Goal: Information Seeking & Learning: Compare options

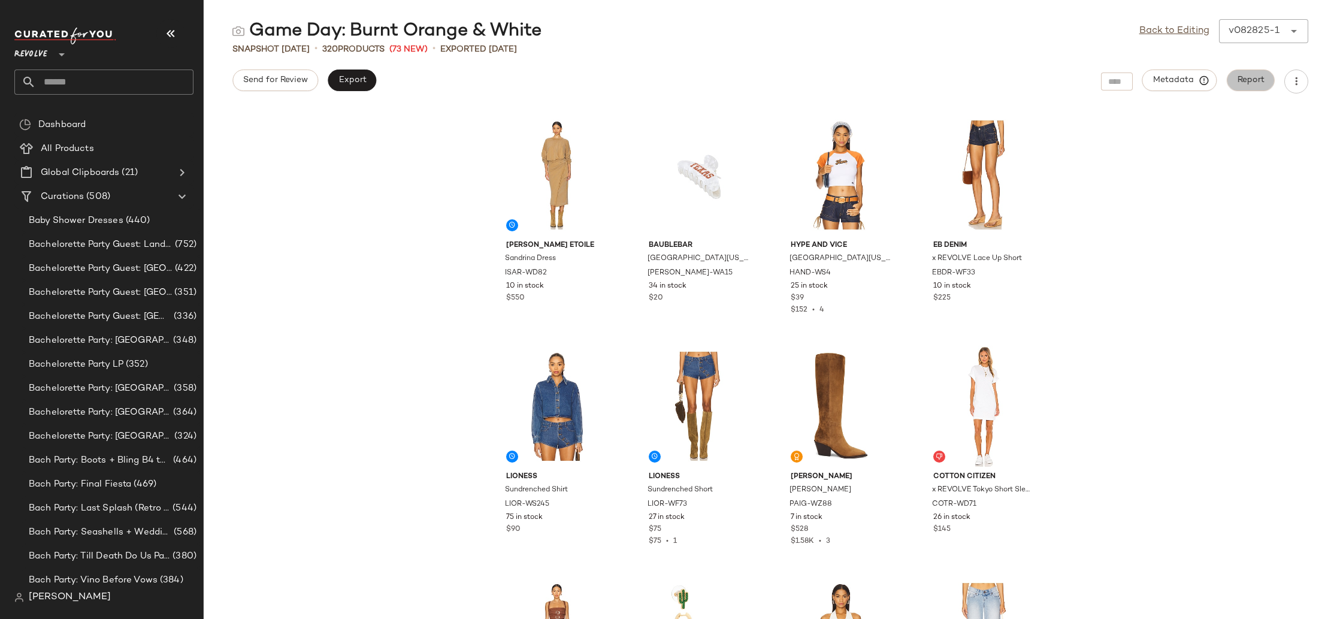
click at [1248, 80] on span "Report" at bounding box center [1251, 80] width 28 height 10
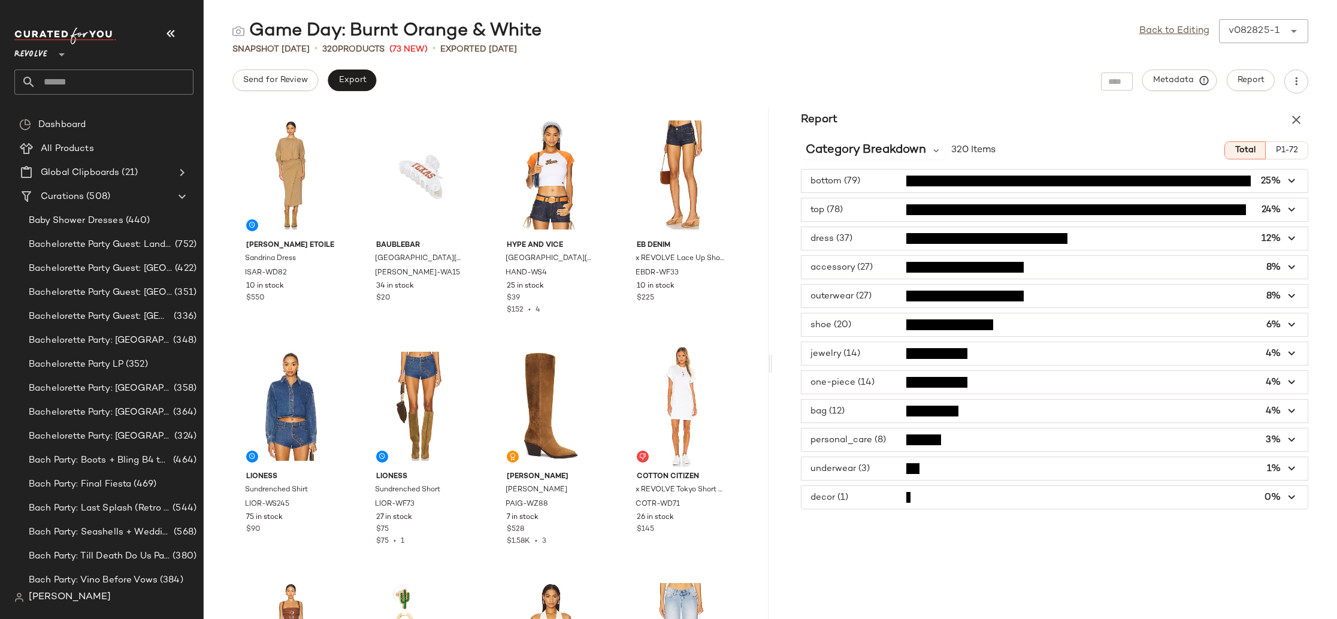
click at [1293, 117] on icon "button" at bounding box center [1296, 120] width 14 height 14
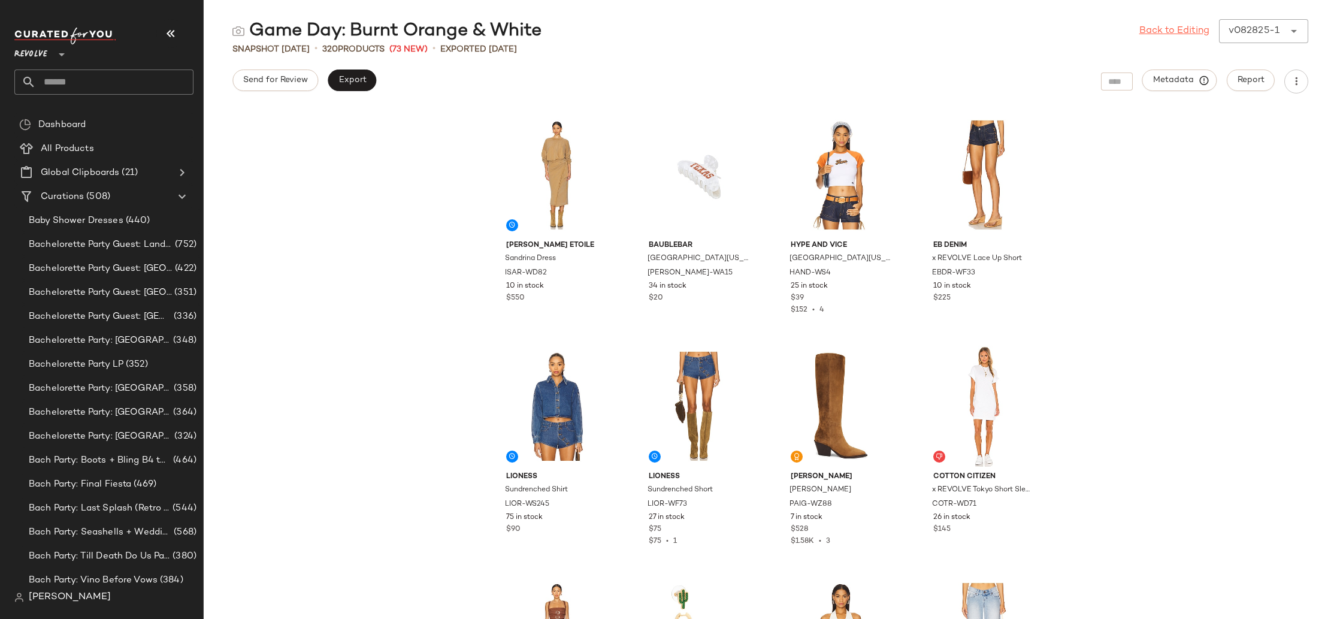
click at [1184, 34] on link "Back to Editing" at bounding box center [1174, 31] width 70 height 14
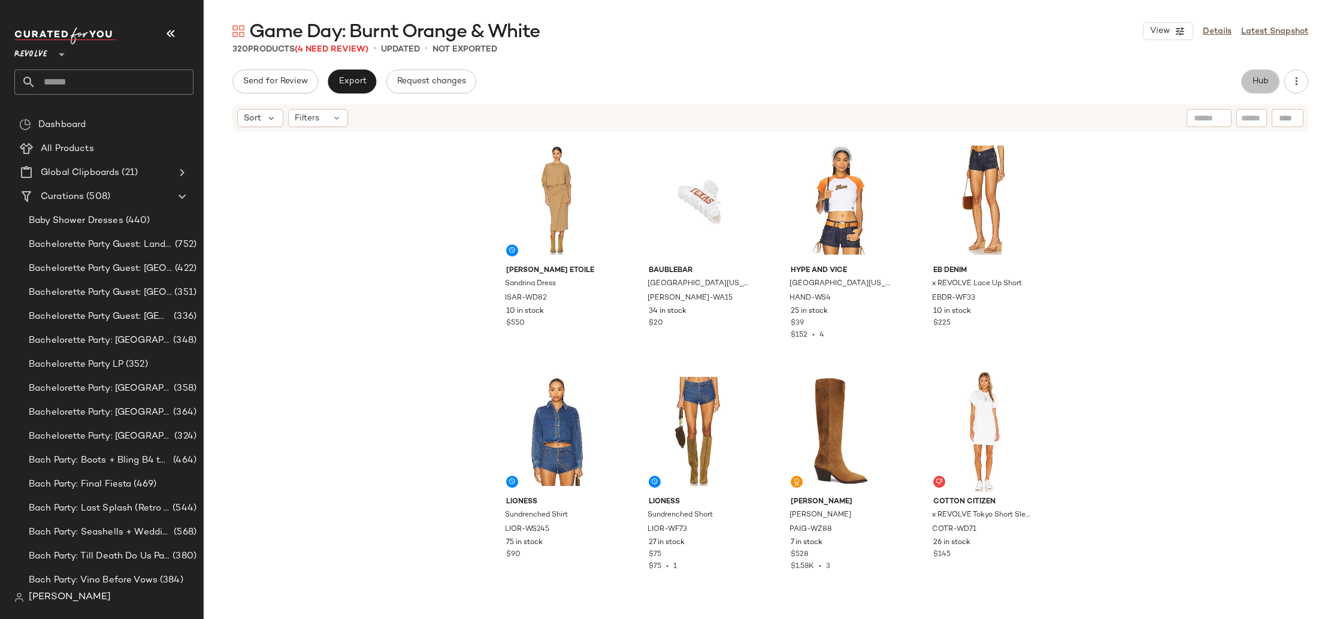
click at [1267, 77] on span "Hub" at bounding box center [1260, 82] width 17 height 10
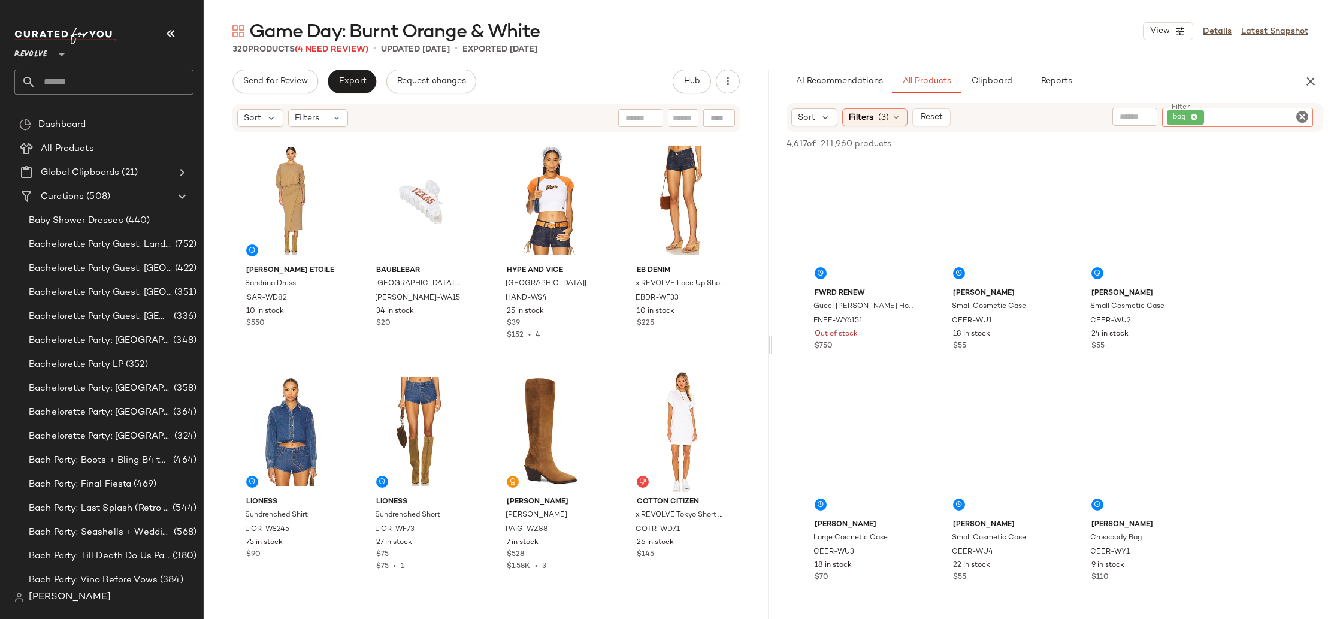
click at [1277, 116] on div "bag" at bounding box center [1237, 117] width 151 height 19
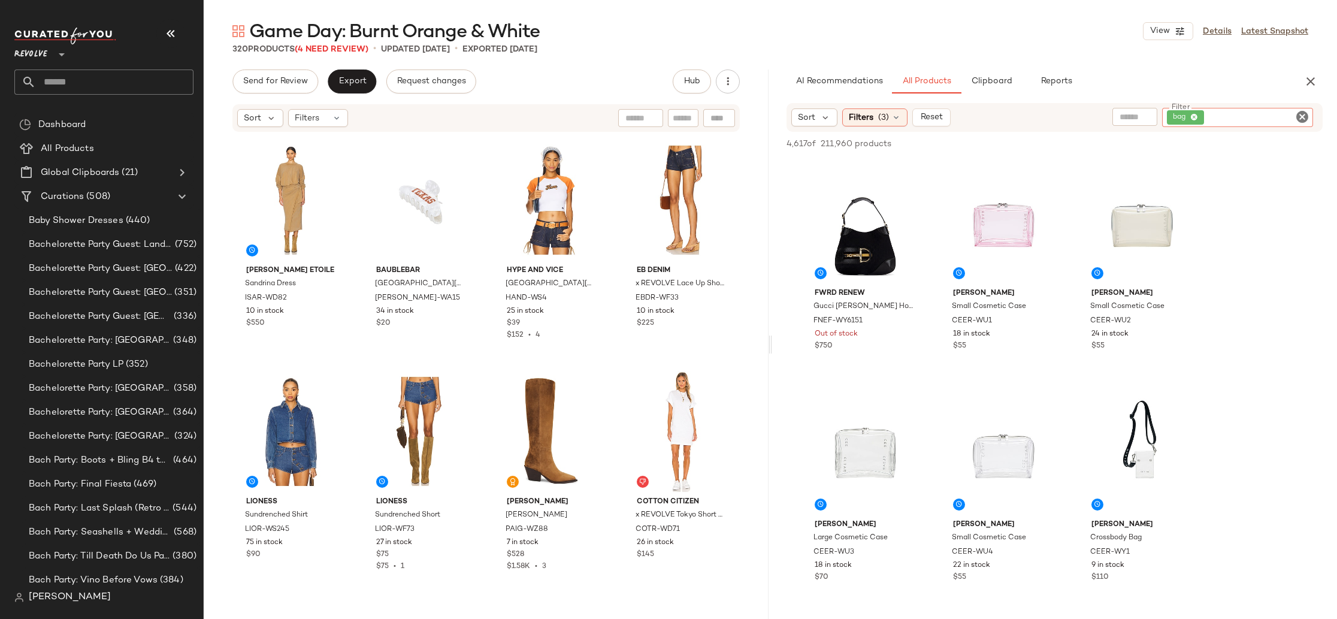
click at [1196, 115] on icon at bounding box center [1194, 118] width 8 height 8
click at [1170, 116] on input "text" at bounding box center [1174, 117] width 31 height 13
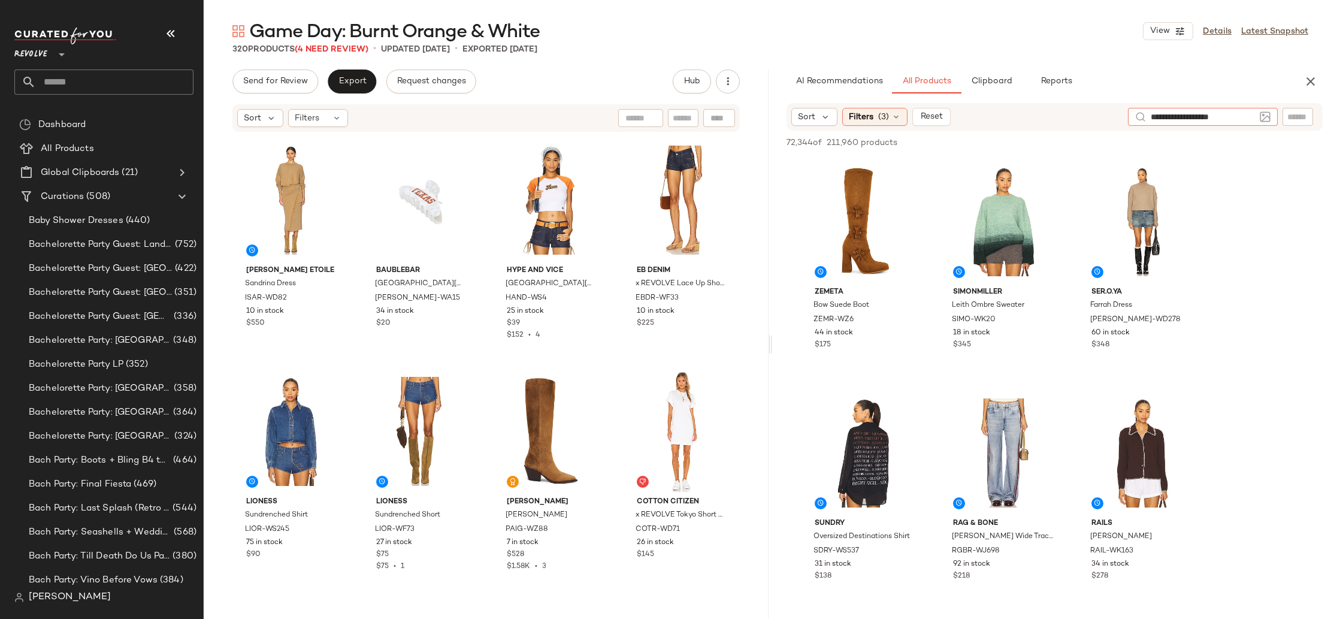
type input "**********"
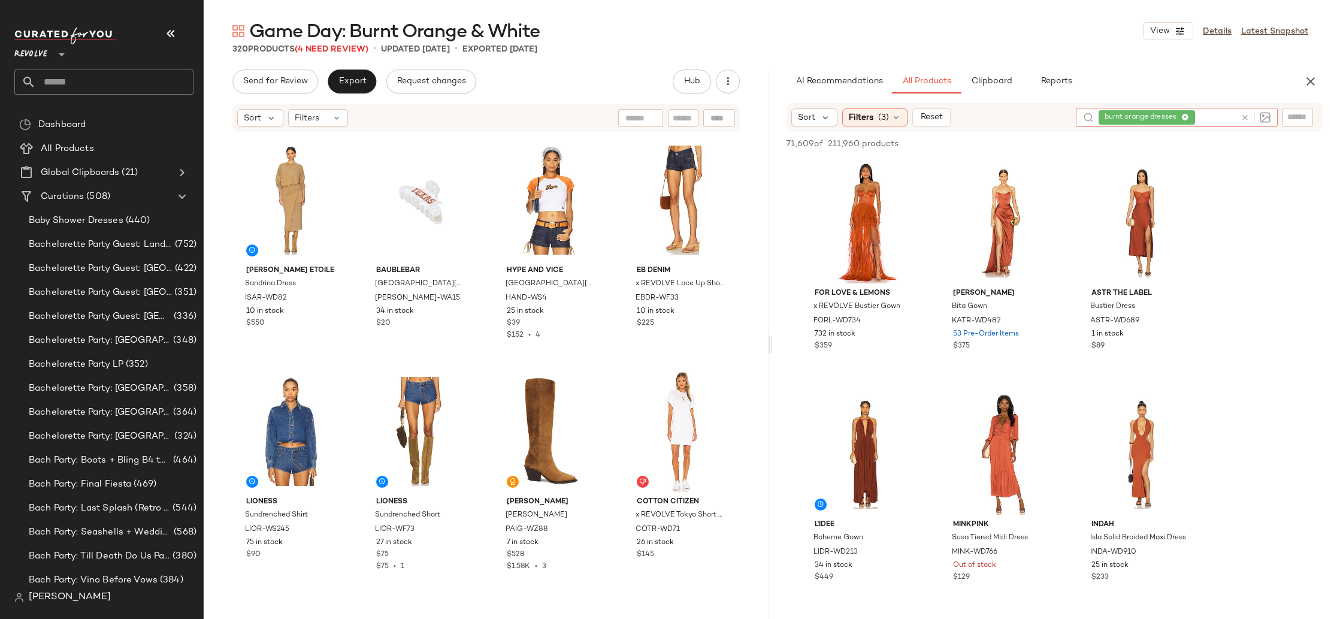
click at [1183, 116] on icon at bounding box center [1185, 118] width 8 height 8
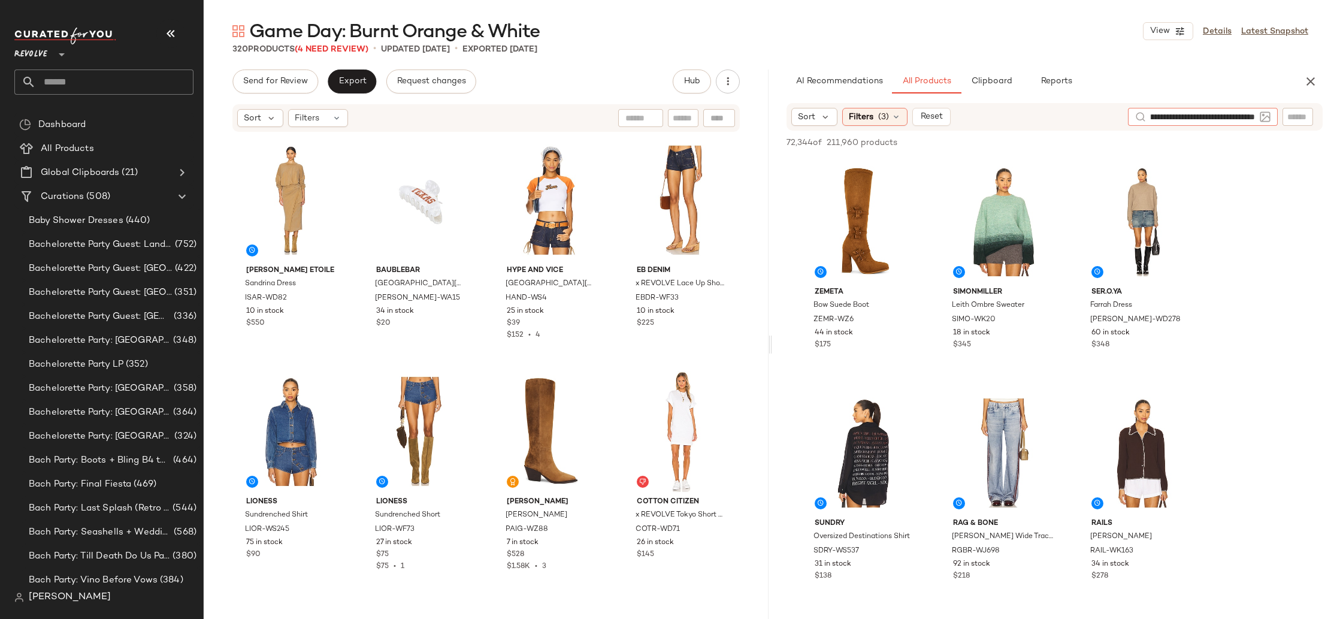
type input "**********"
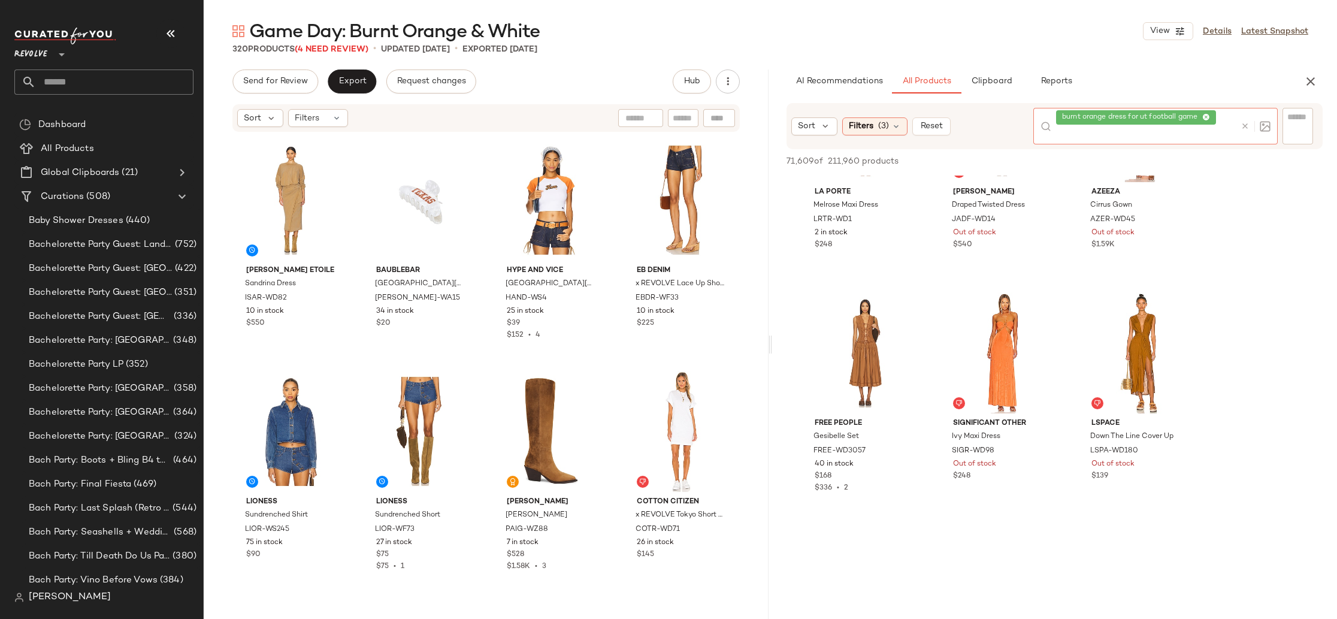
scroll to position [3589, 0]
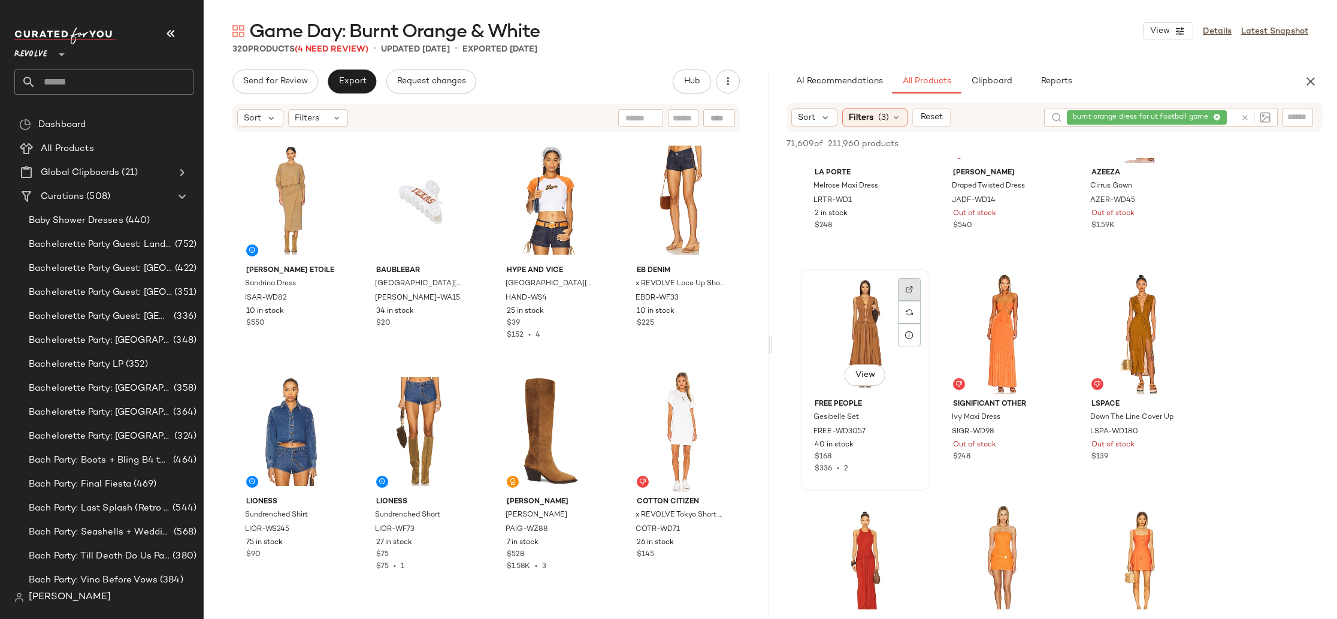
click at [912, 312] on div at bounding box center [909, 312] width 23 height 68
click at [909, 292] on img at bounding box center [909, 289] width 7 height 7
click at [842, 329] on div "View" at bounding box center [865, 333] width 120 height 121
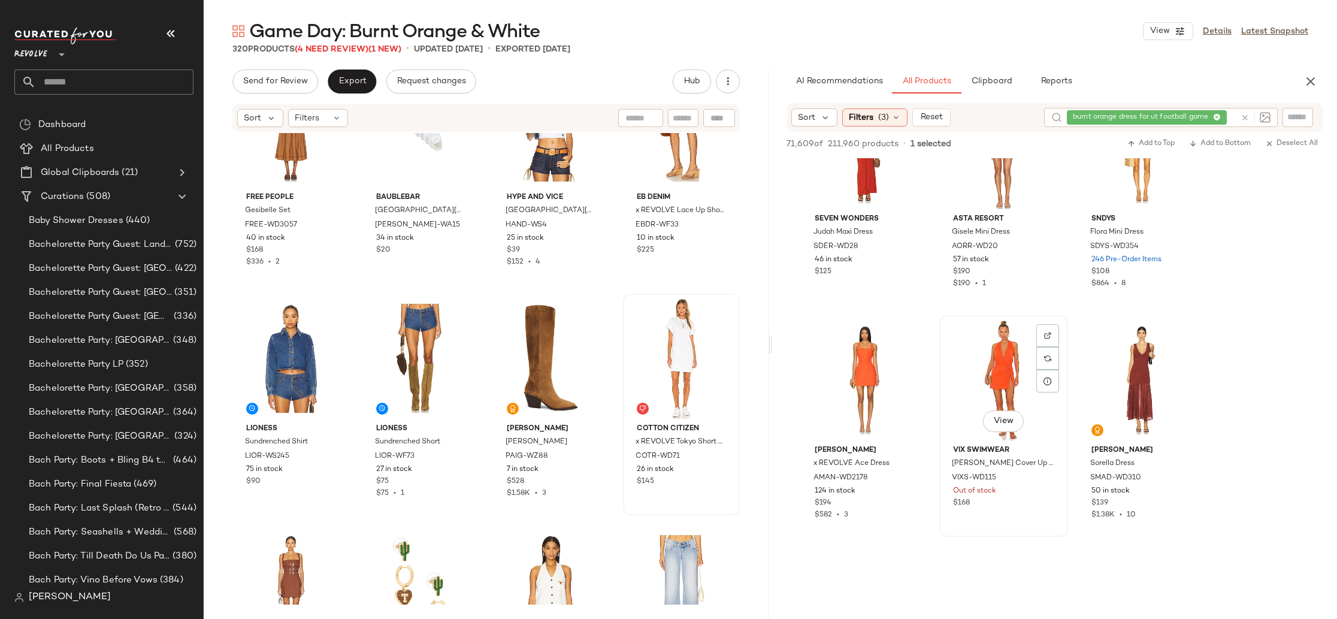
scroll to position [4059, 0]
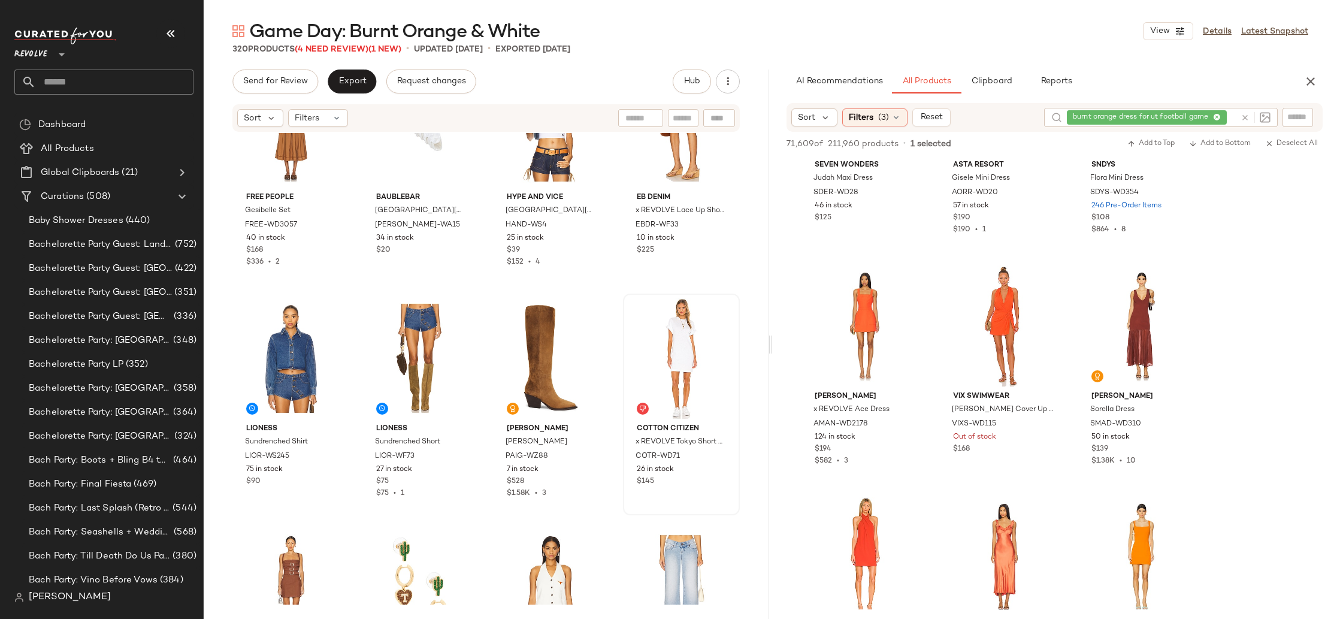
drag, startPoint x: 1308, startPoint y: 84, endPoint x: 1139, endPoint y: 128, distance: 174.7
click at [1308, 84] on icon "button" at bounding box center [1311, 81] width 14 height 14
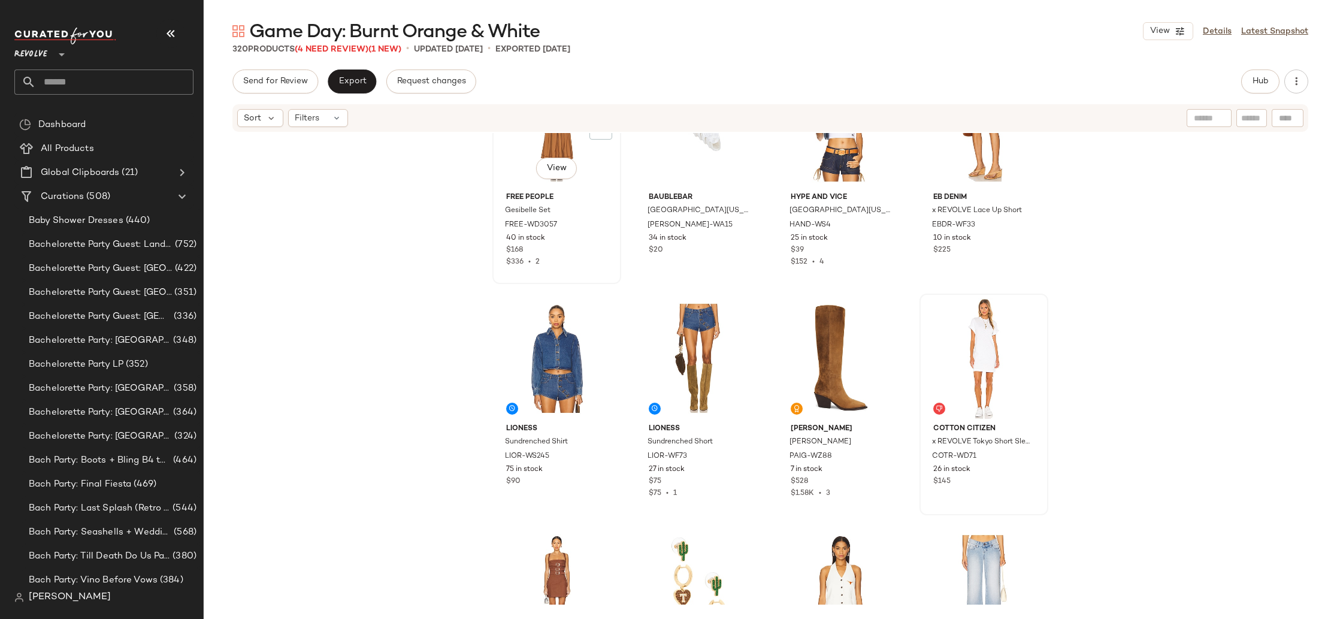
scroll to position [0, 0]
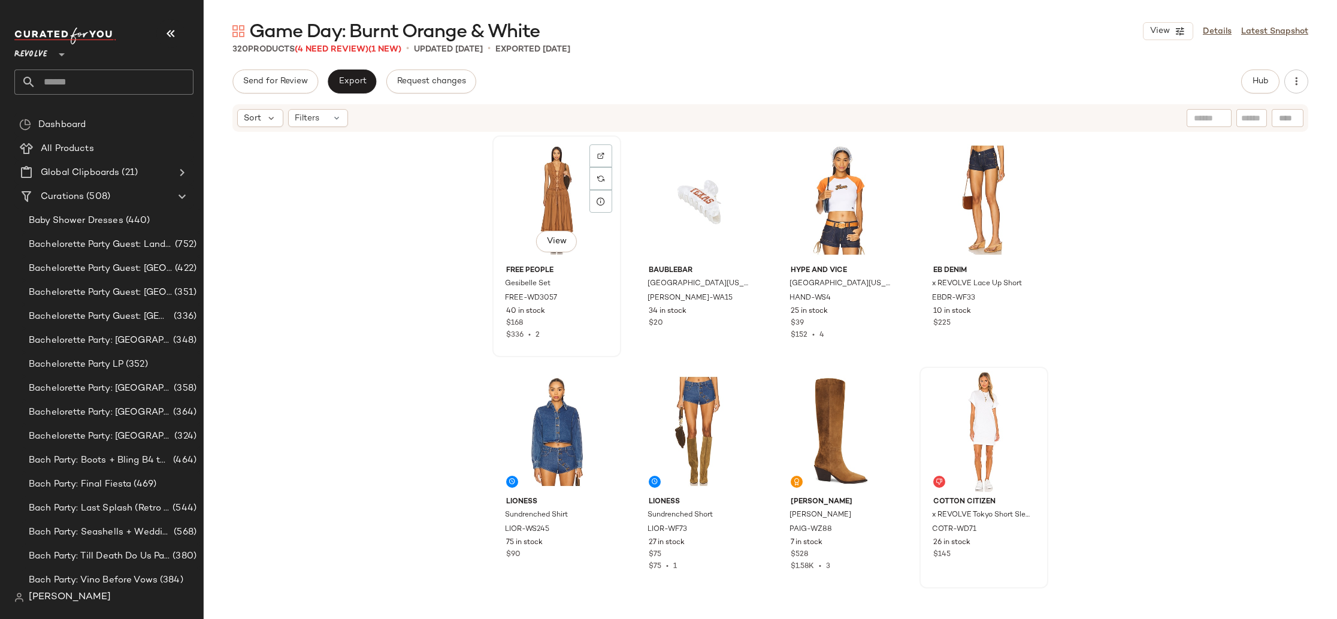
click at [525, 177] on div "View" at bounding box center [557, 200] width 120 height 121
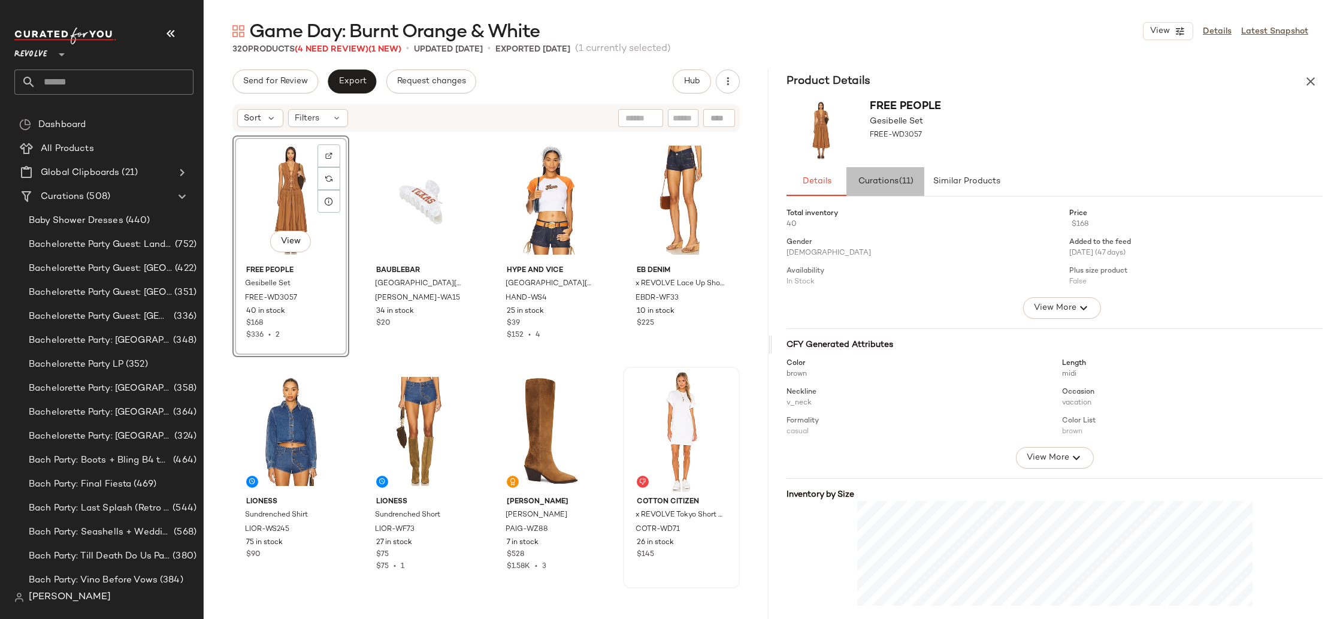
drag, startPoint x: 881, startPoint y: 173, endPoint x: 904, endPoint y: 177, distance: 23.7
click at [885, 174] on button "Curations (11)" at bounding box center [885, 181] width 78 height 29
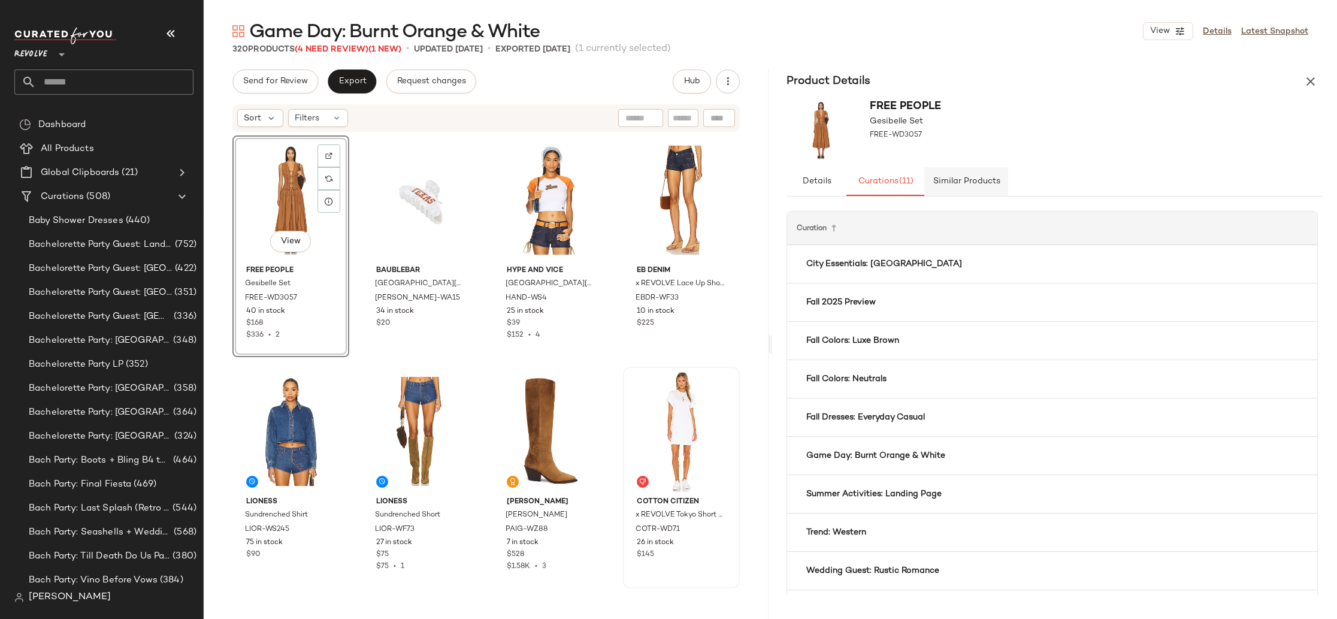
click at [960, 180] on span "Similar Products" at bounding box center [966, 182] width 68 height 10
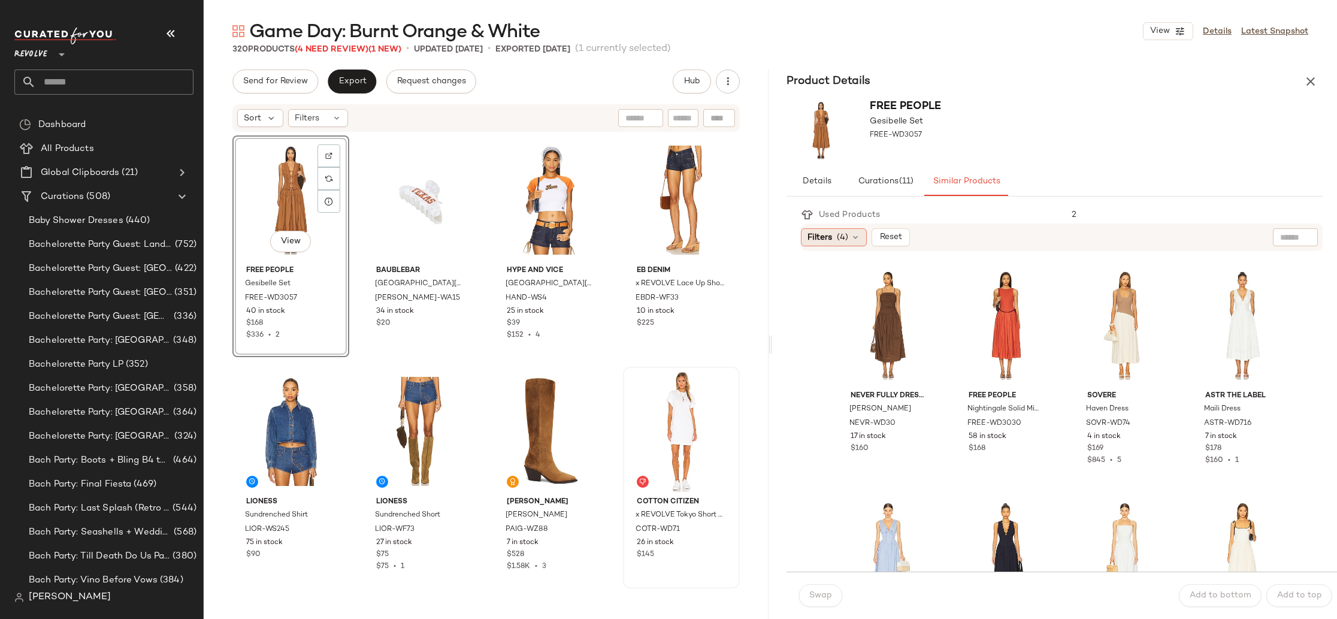
click at [848, 234] on div "Filters (4)" at bounding box center [834, 237] width 66 height 18
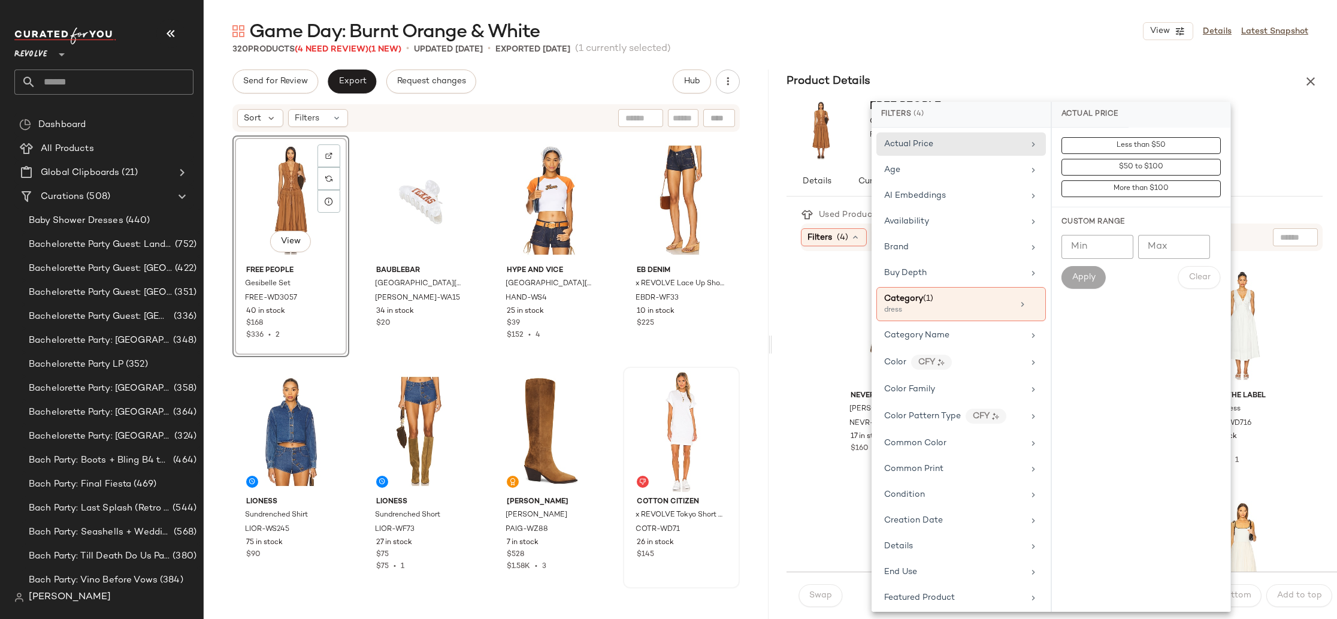
click at [957, 56] on div "Game Day: Burnt Orange & White View Details Latest Snapshot 320 Products (4 Nee…" at bounding box center [770, 319] width 1133 height 600
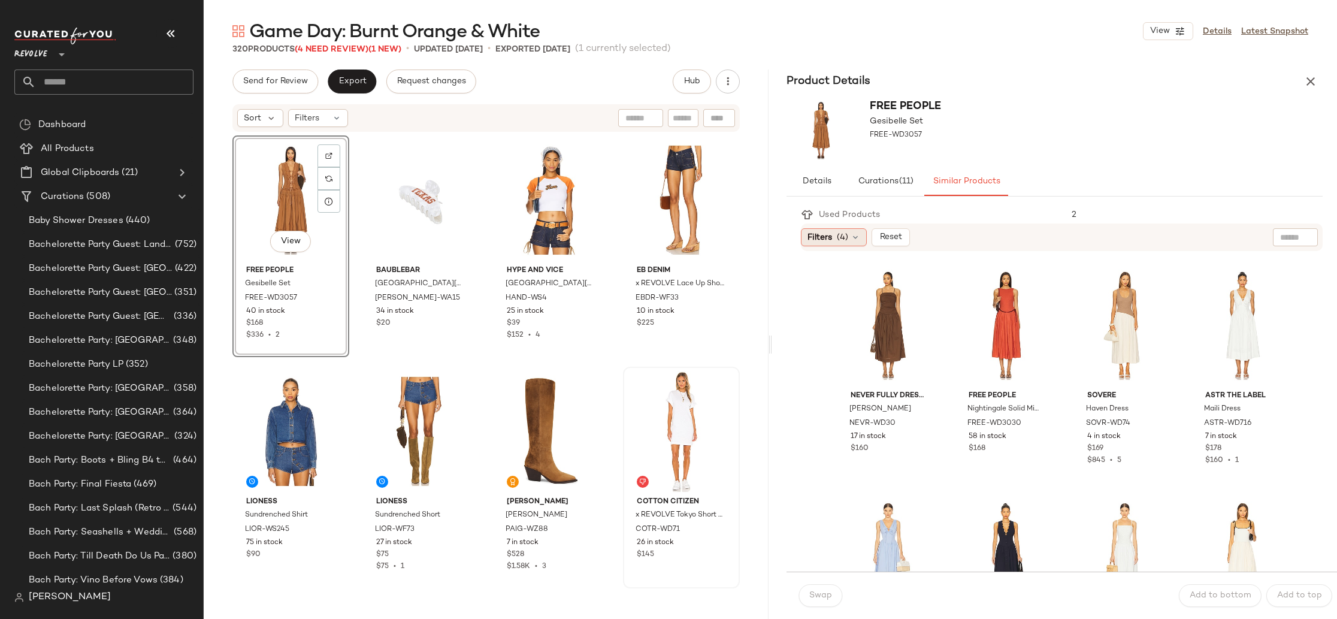
click at [852, 236] on icon at bounding box center [856, 237] width 10 height 10
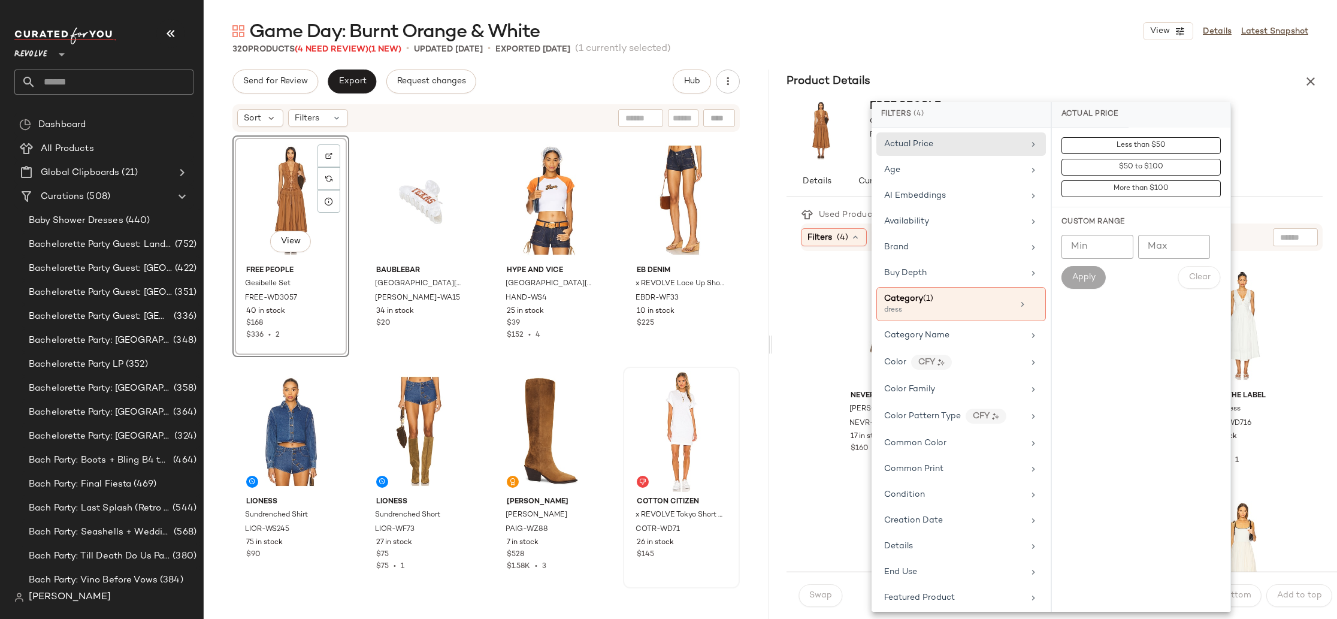
click at [885, 68] on div "Game Day: Burnt Orange & White View Details Latest Snapshot 320 Products (4 Nee…" at bounding box center [770, 319] width 1133 height 600
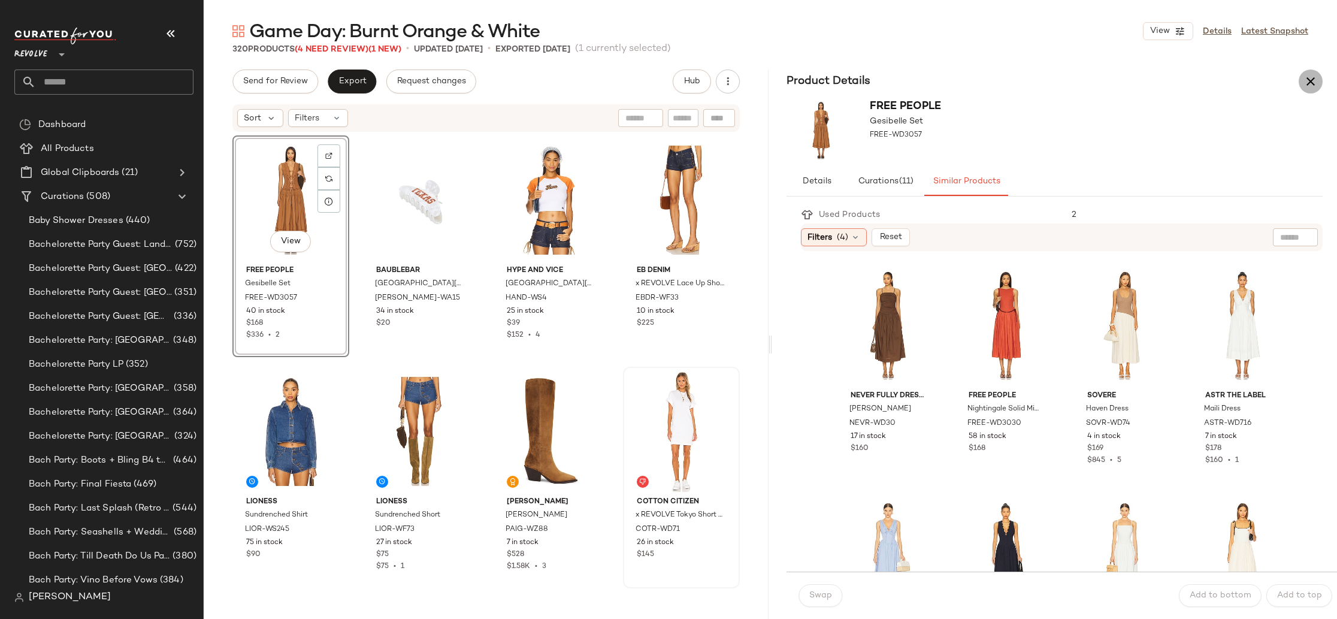
click at [1316, 78] on icon "button" at bounding box center [1311, 81] width 14 height 14
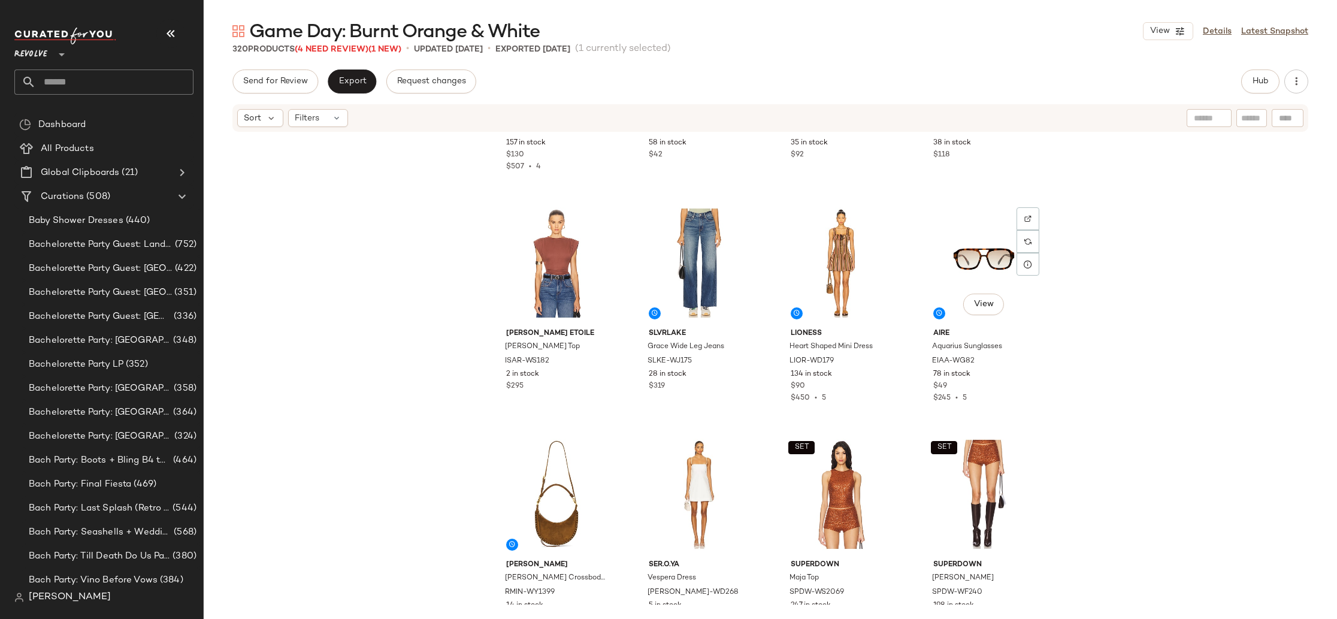
scroll to position [649, 0]
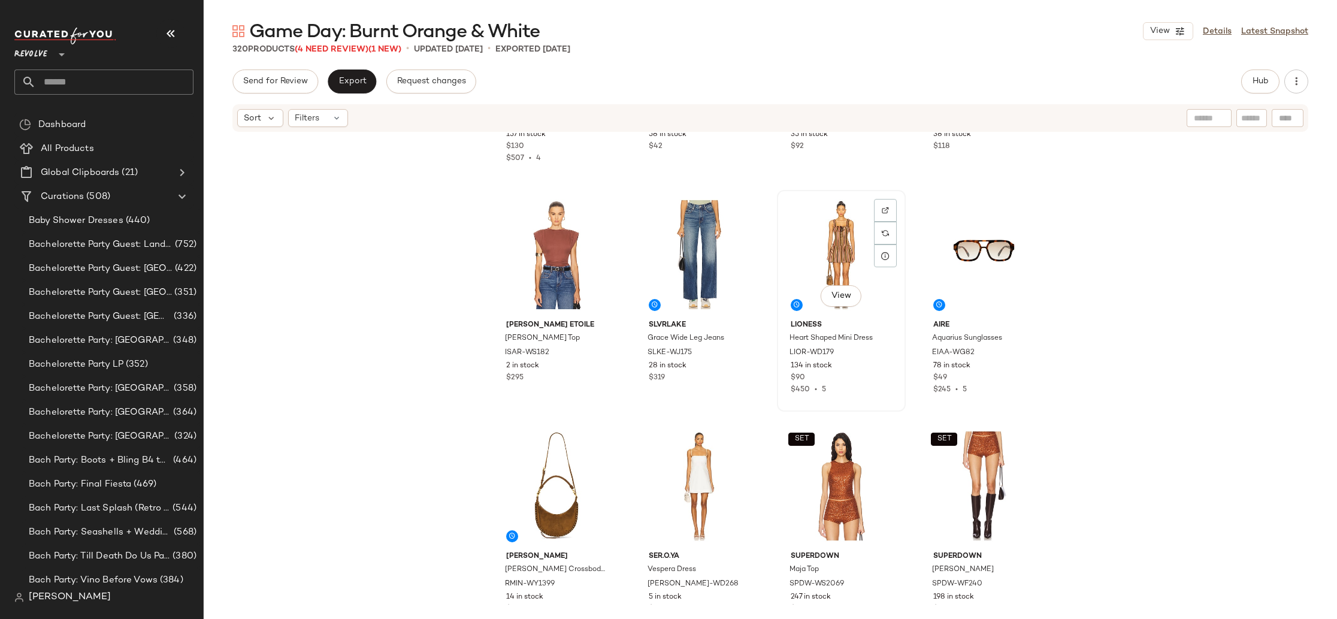
click at [838, 224] on div "View" at bounding box center [841, 254] width 120 height 121
click at [884, 208] on img at bounding box center [885, 210] width 7 height 7
click at [542, 261] on div "View" at bounding box center [557, 254] width 120 height 121
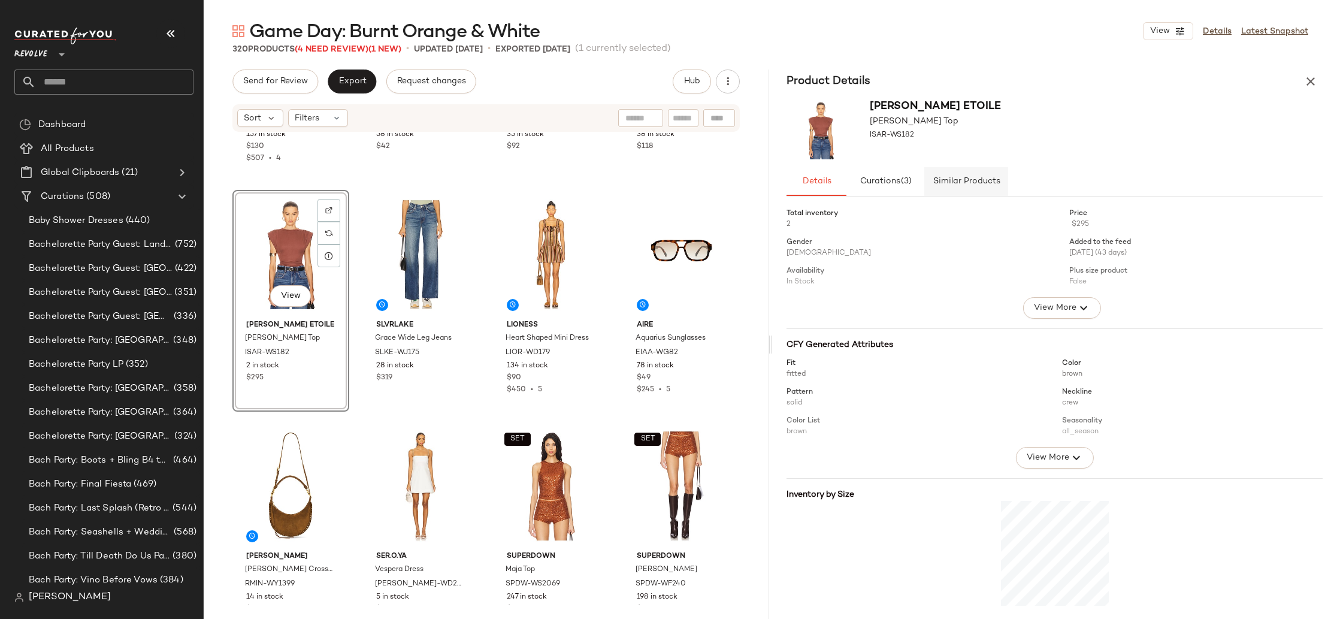
click at [1000, 181] on button "Similar Products" at bounding box center [966, 181] width 84 height 29
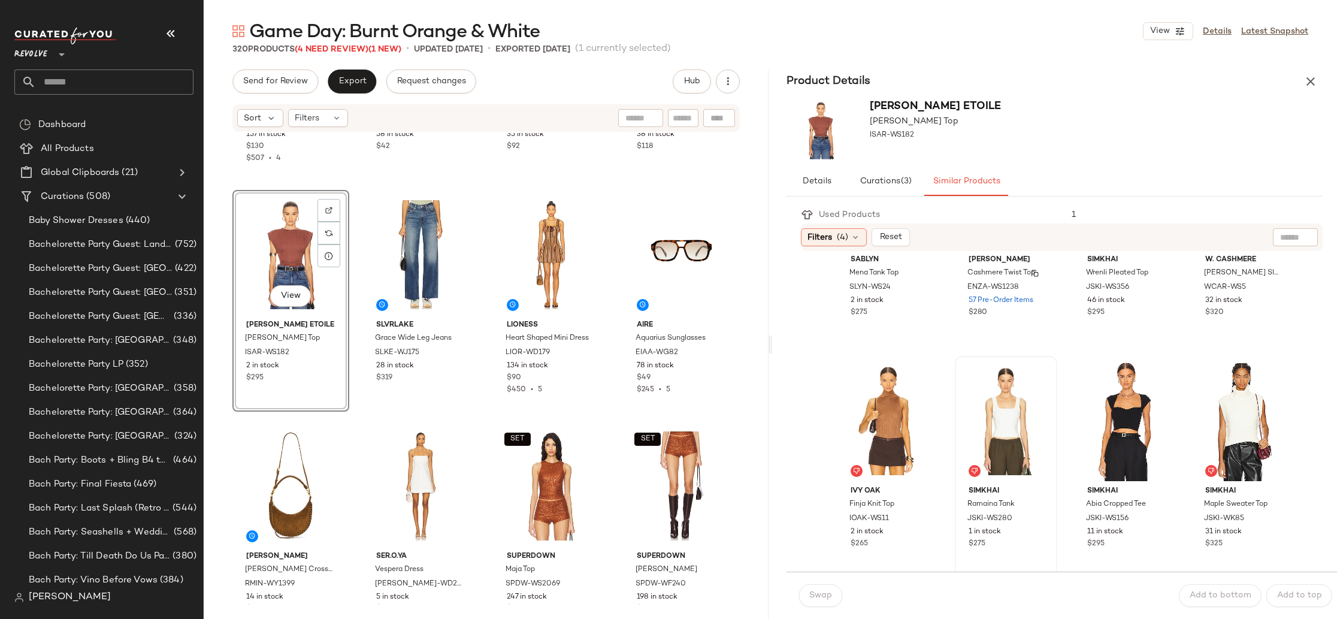
scroll to position [135, 0]
click at [905, 415] on div "View" at bounding box center [888, 421] width 94 height 121
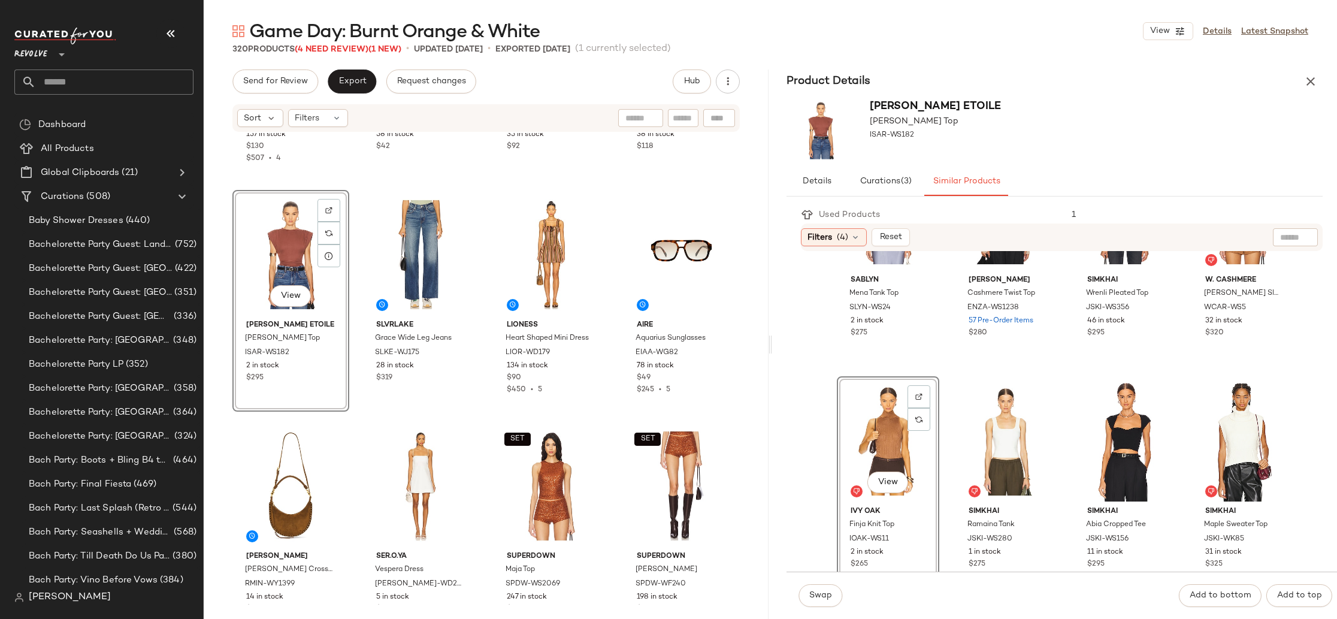
scroll to position [0, 0]
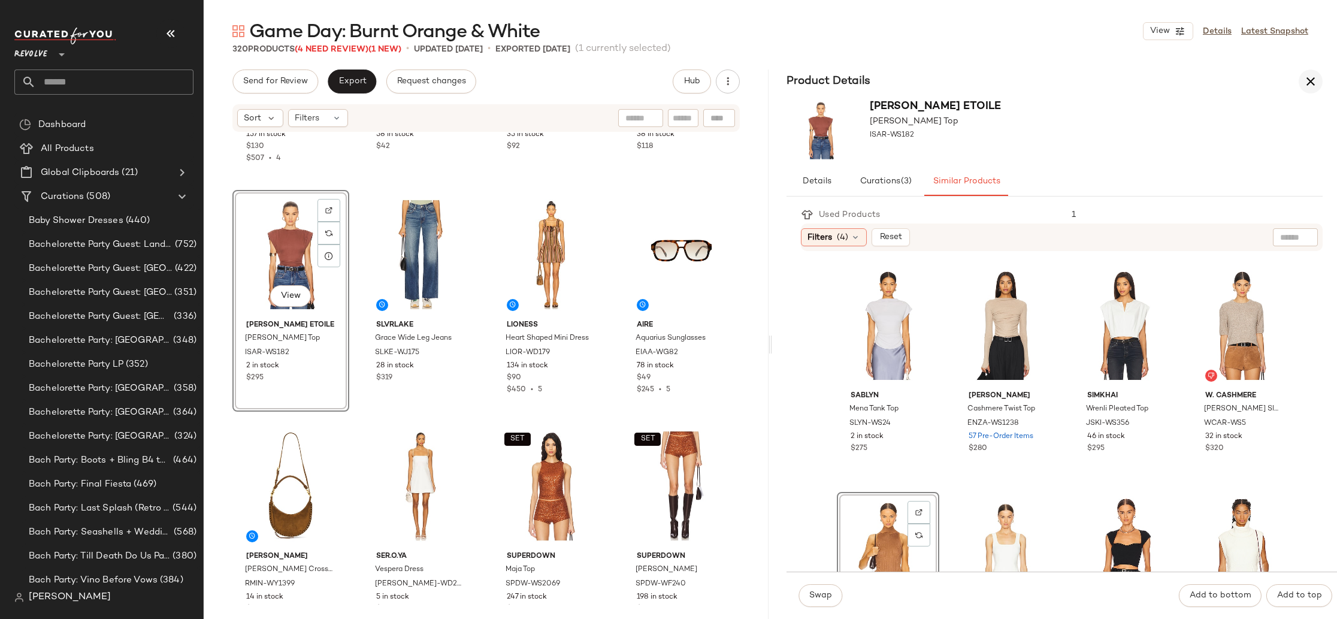
click at [1314, 85] on icon "button" at bounding box center [1311, 81] width 14 height 14
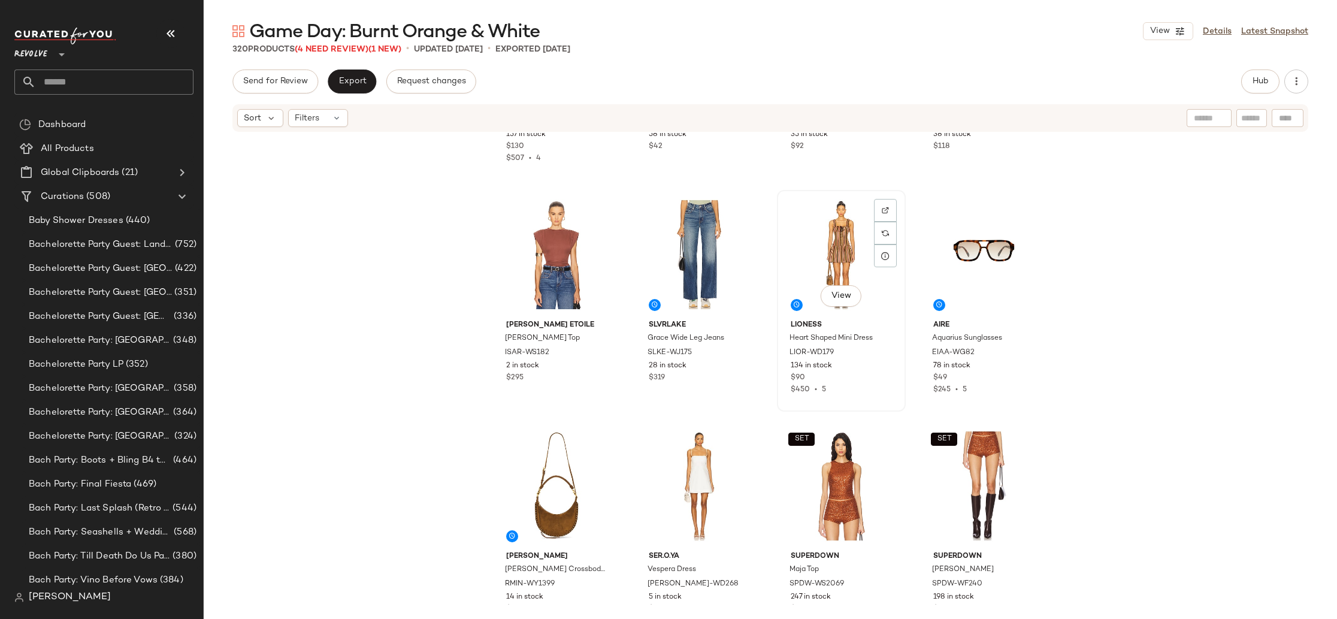
click at [842, 235] on div "View" at bounding box center [841, 254] width 120 height 121
click at [1268, 71] on button "Hub" at bounding box center [1260, 81] width 38 height 24
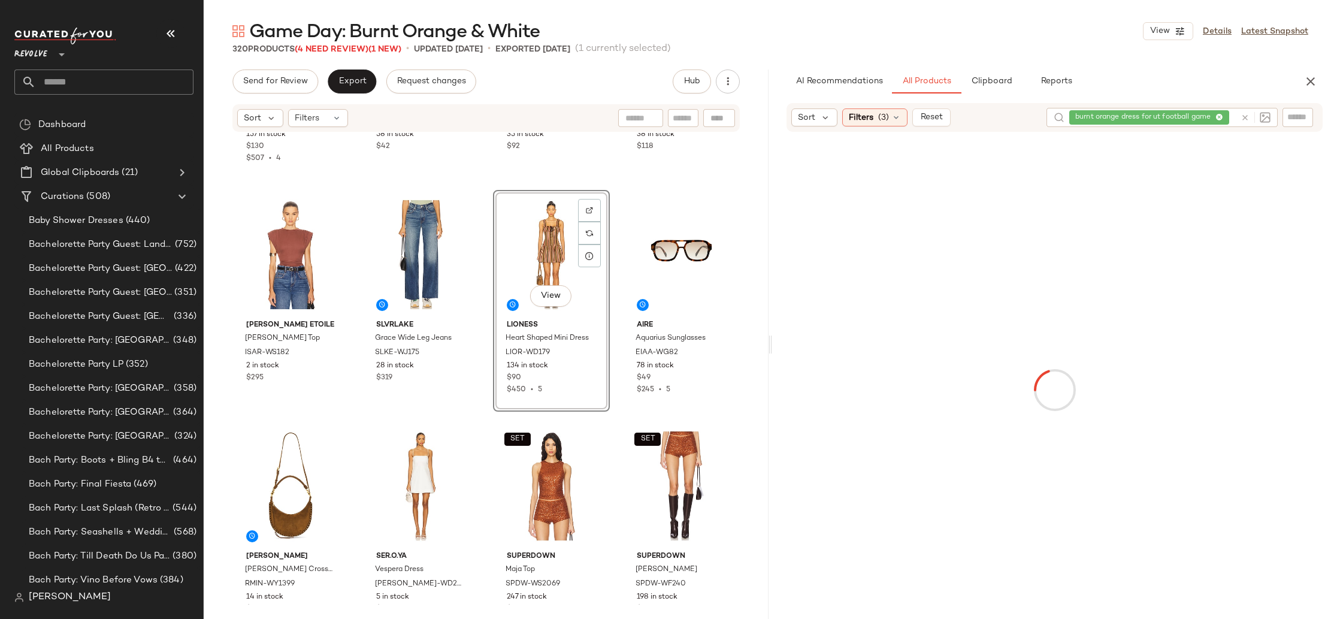
click at [1219, 116] on div "burnt orange dress for ut football game" at bounding box center [1152, 117] width 167 height 19
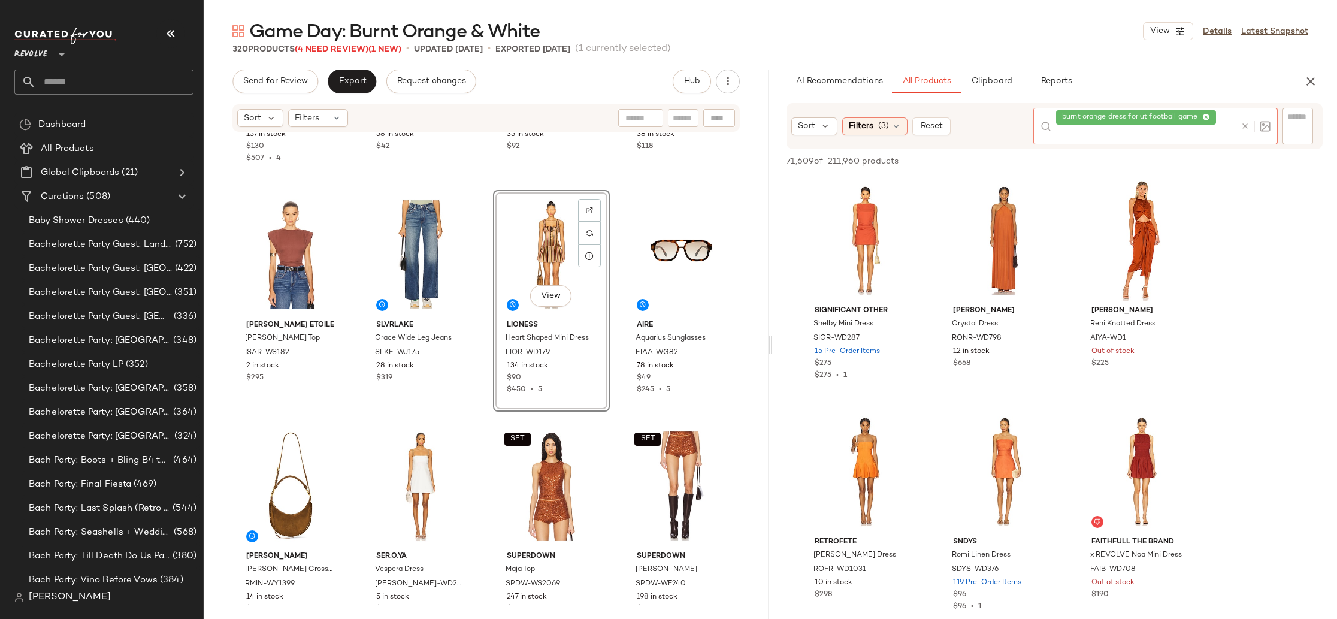
click at [1210, 114] on icon at bounding box center [1206, 118] width 8 height 8
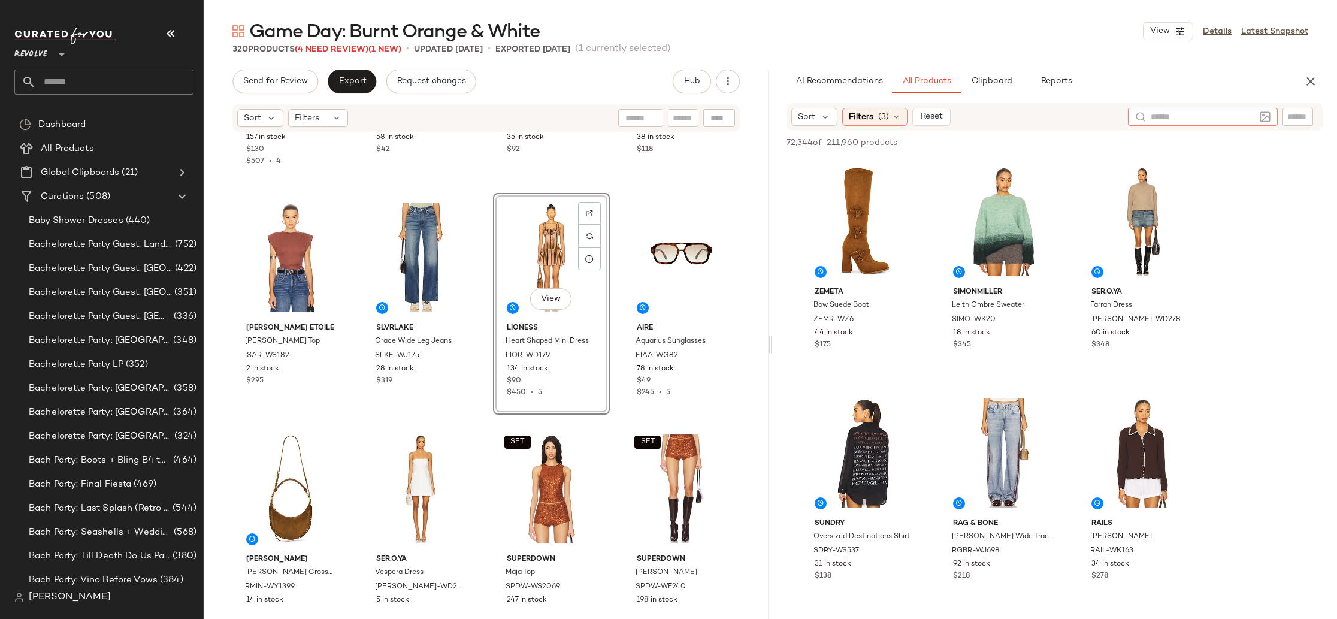
scroll to position [642, 0]
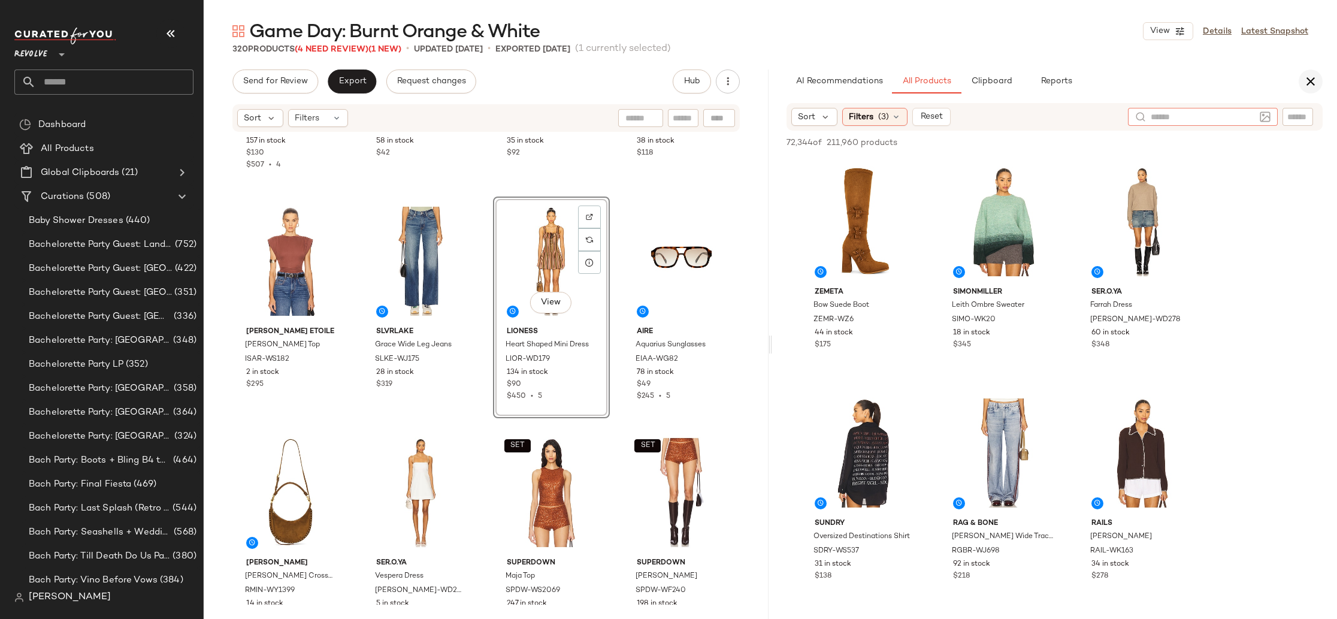
click at [1313, 81] on icon "button" at bounding box center [1311, 81] width 14 height 14
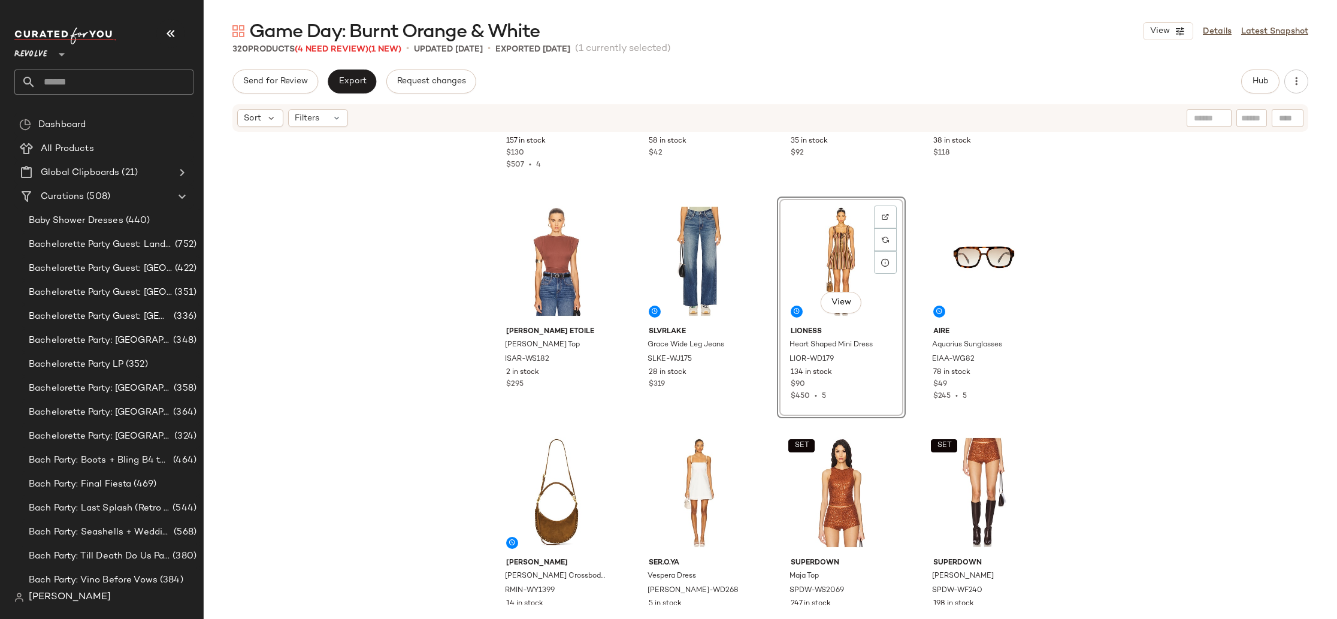
click at [815, 240] on div "View" at bounding box center [841, 261] width 120 height 121
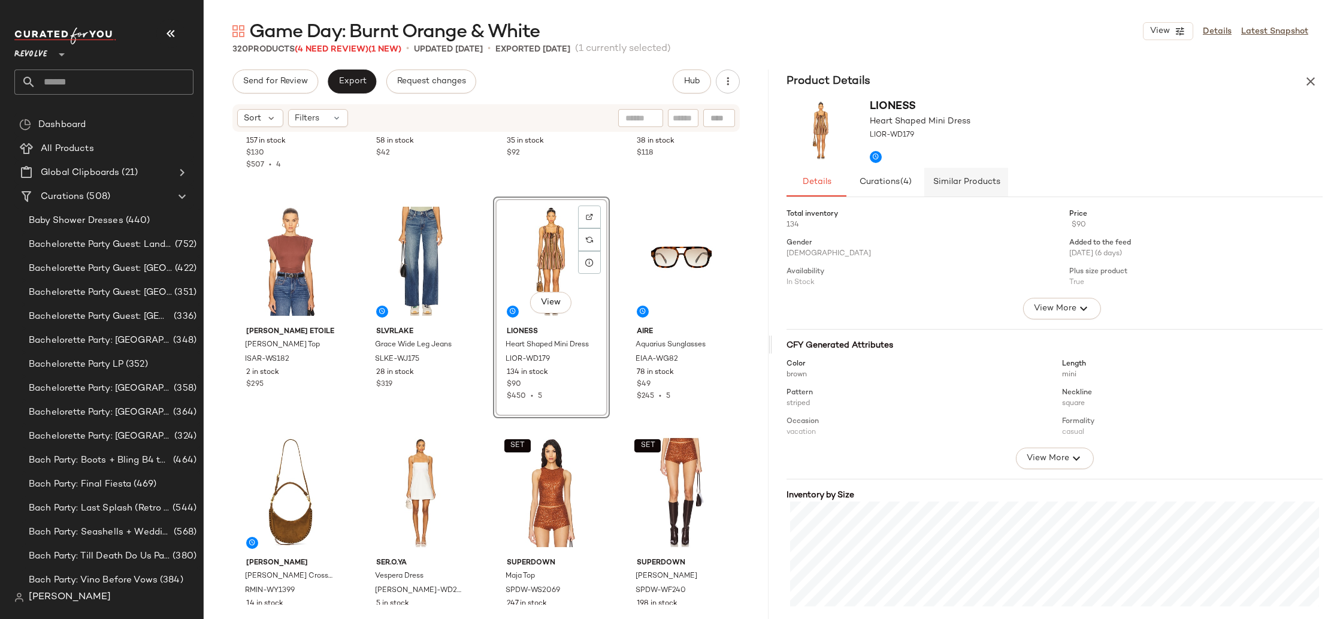
click at [945, 191] on button "Similar Products" at bounding box center [966, 182] width 84 height 29
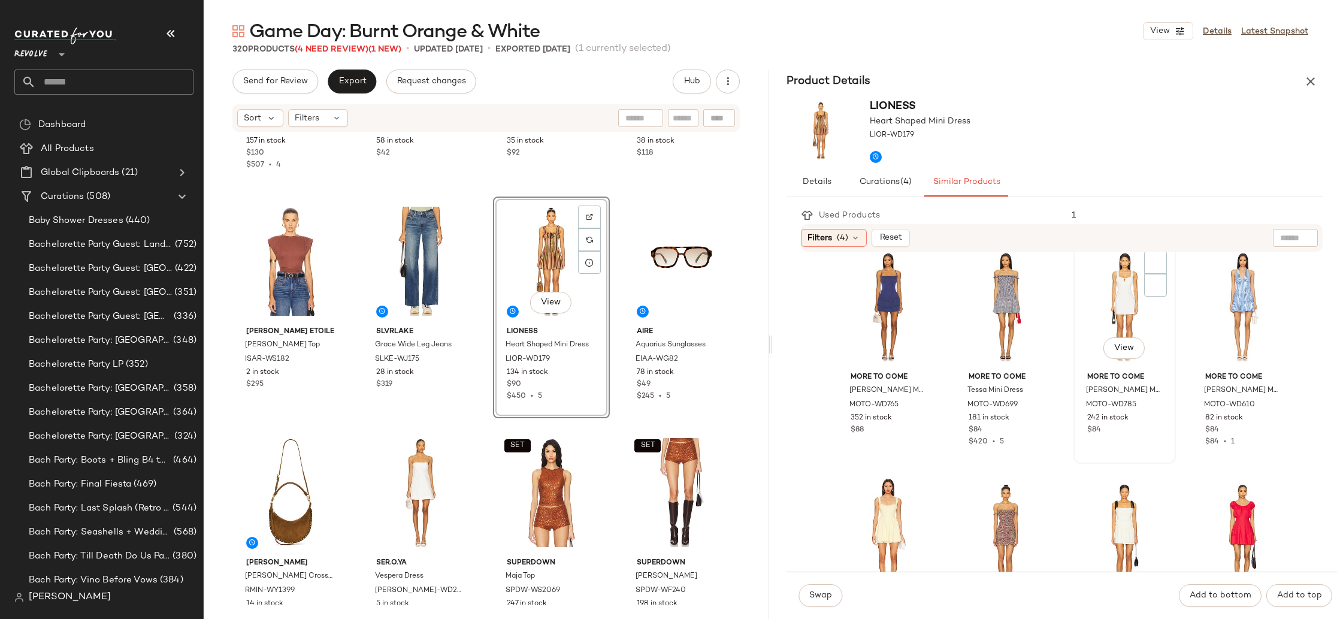
scroll to position [182, 0]
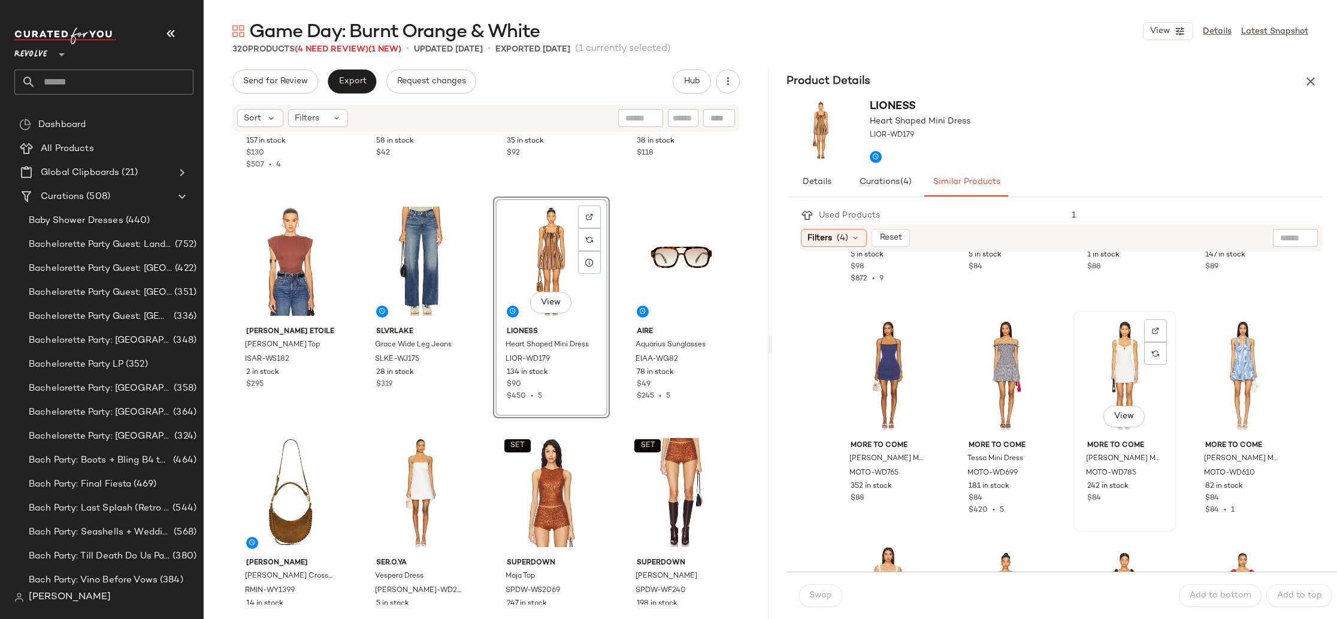
click at [1107, 360] on div "View" at bounding box center [1125, 375] width 94 height 121
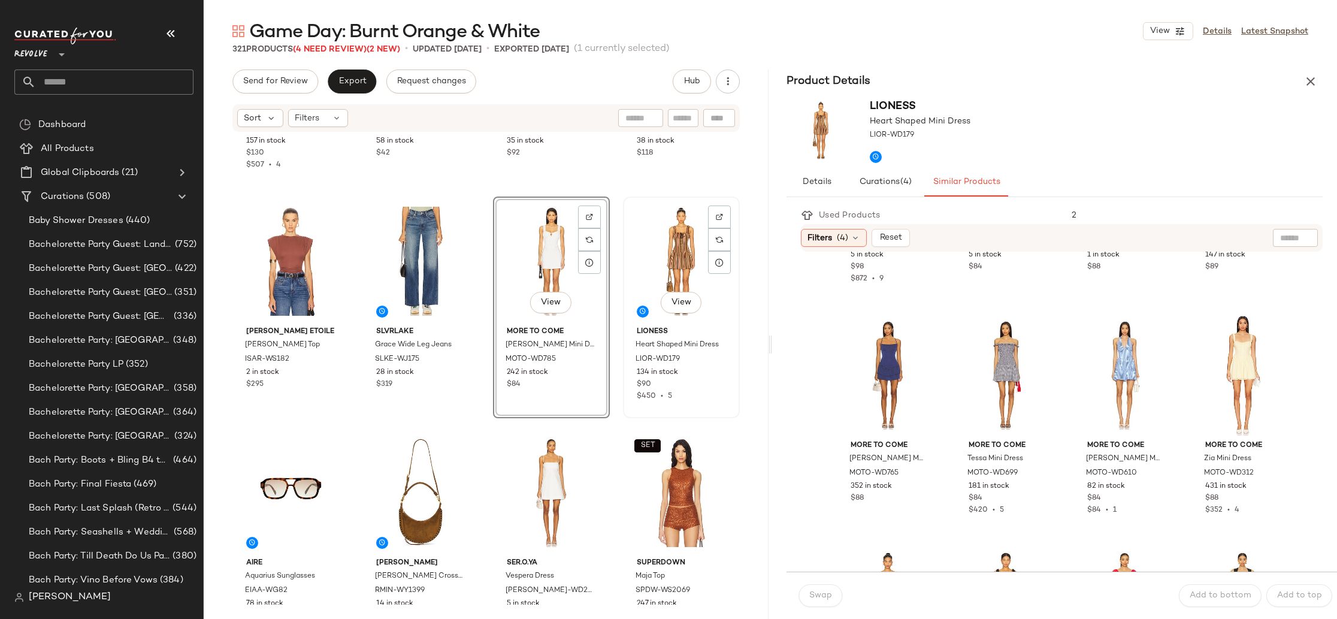
click at [652, 285] on div "View" at bounding box center [681, 261] width 108 height 121
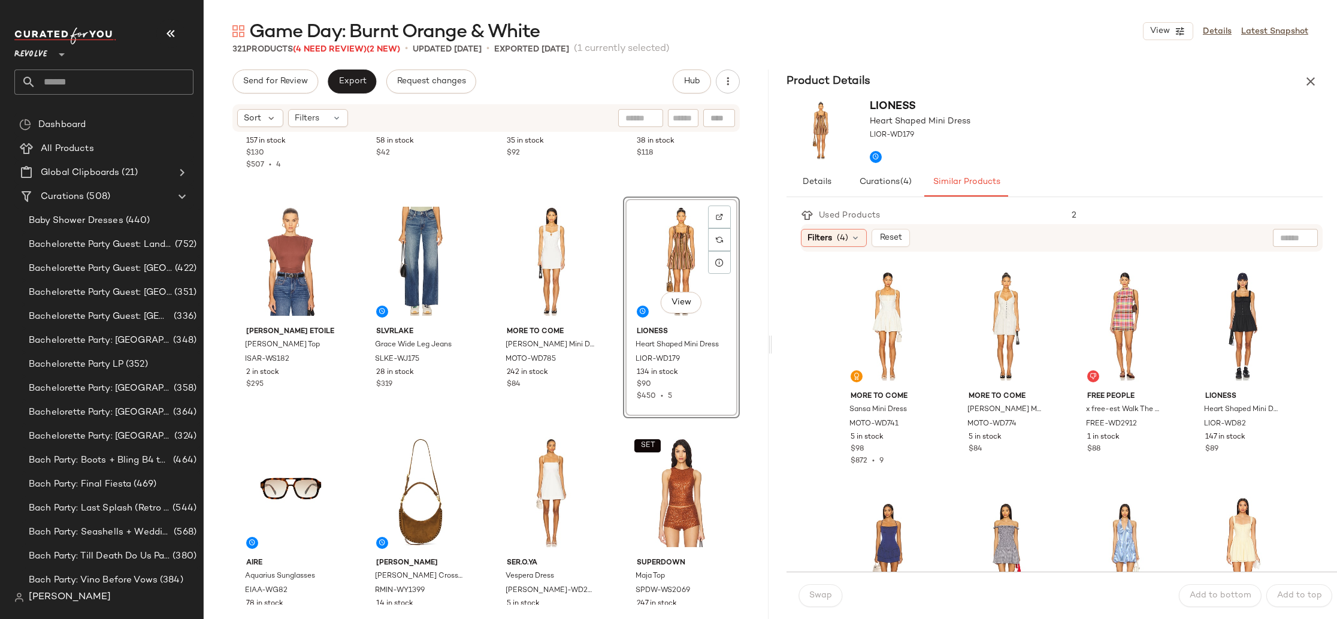
click at [657, 246] on div "View" at bounding box center [681, 261] width 108 height 121
click at [520, 253] on div "View" at bounding box center [551, 261] width 108 height 121
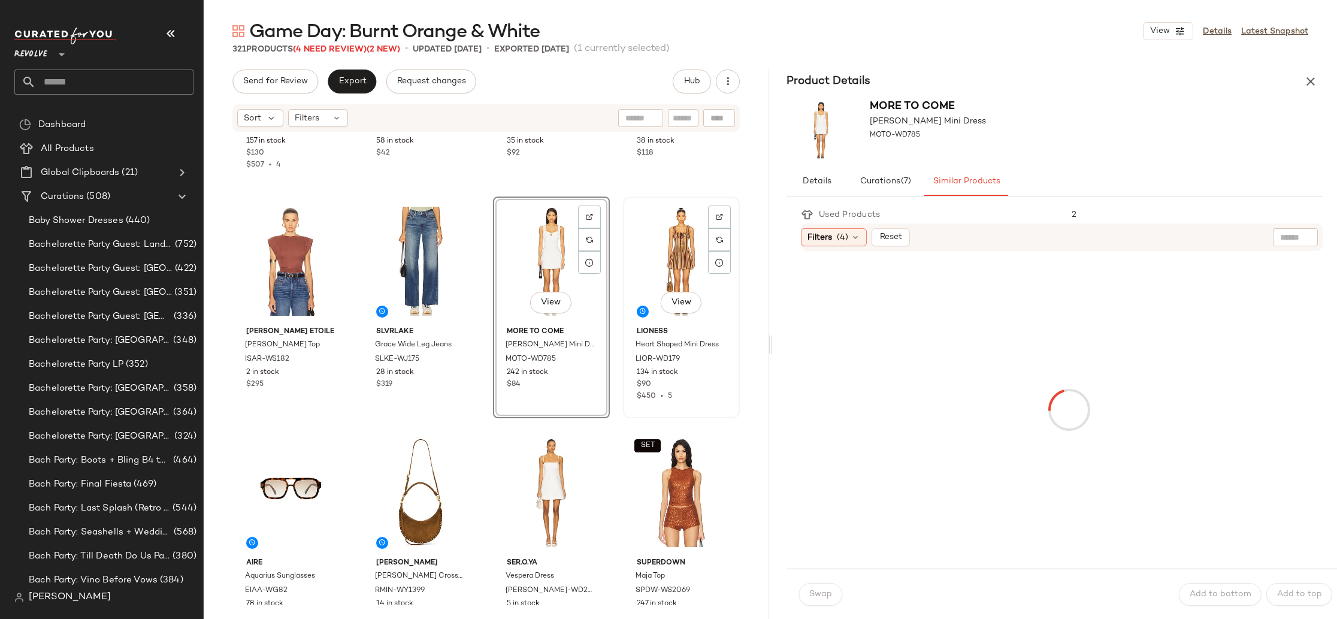
click at [670, 250] on div "View" at bounding box center [681, 261] width 108 height 121
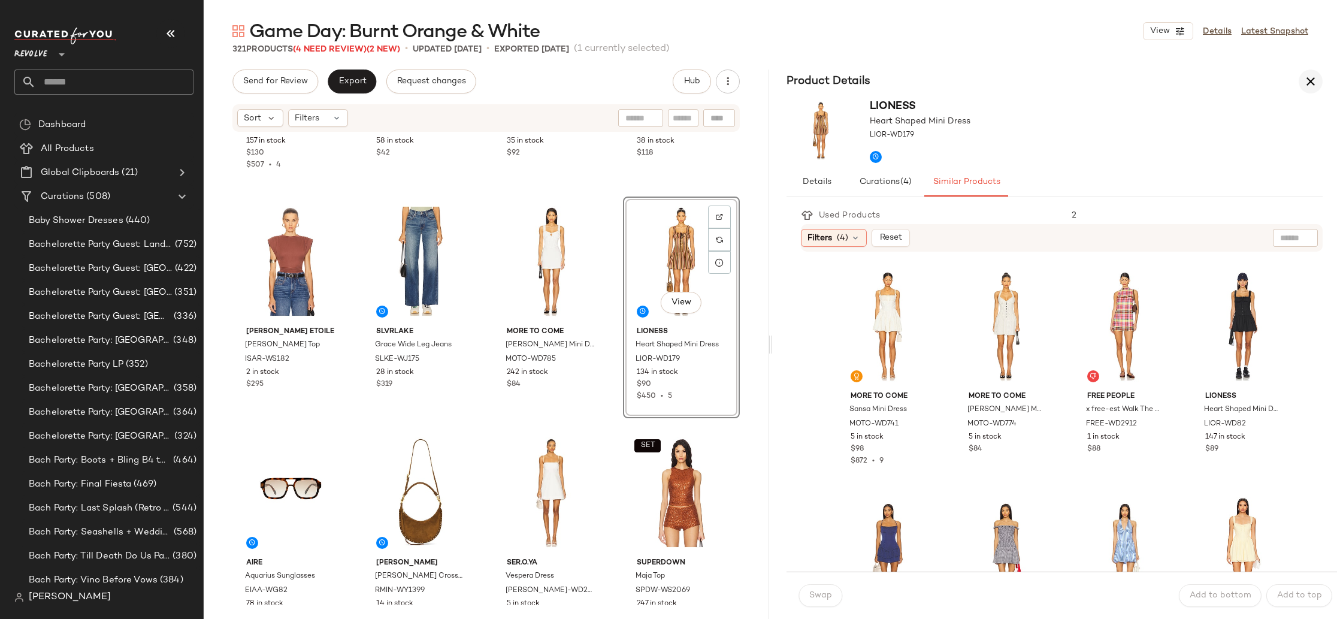
click at [1316, 81] on icon "button" at bounding box center [1311, 81] width 14 height 14
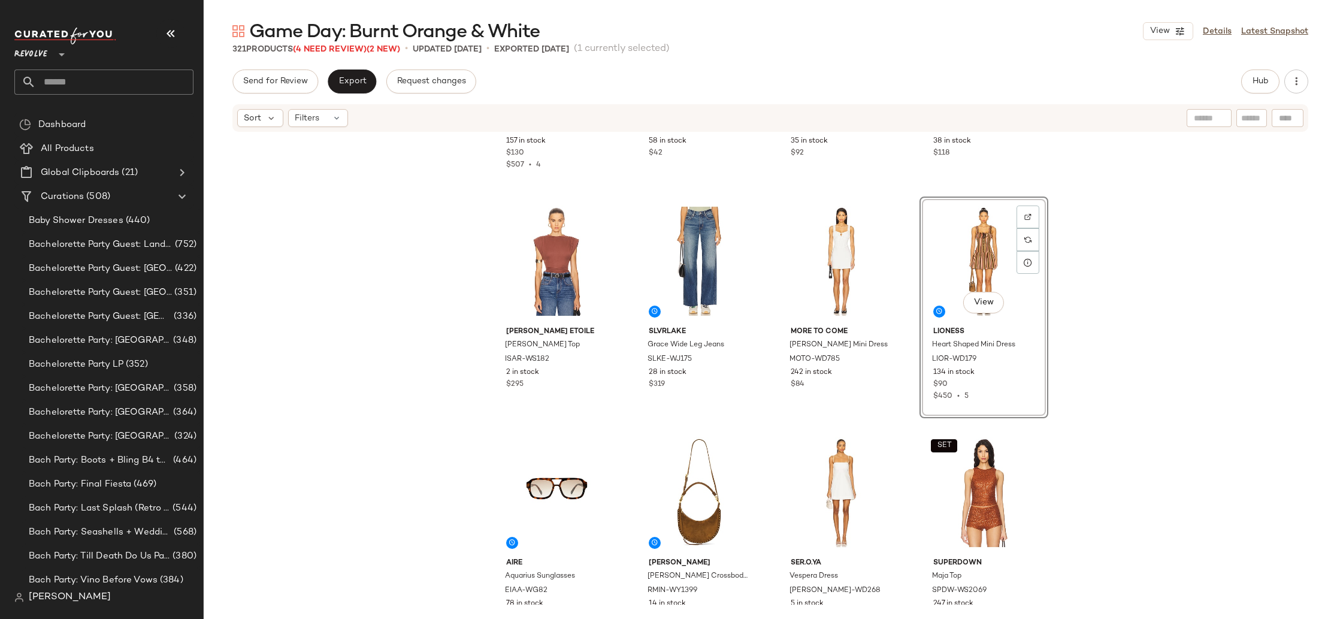
click at [960, 241] on div "View" at bounding box center [984, 261] width 120 height 121
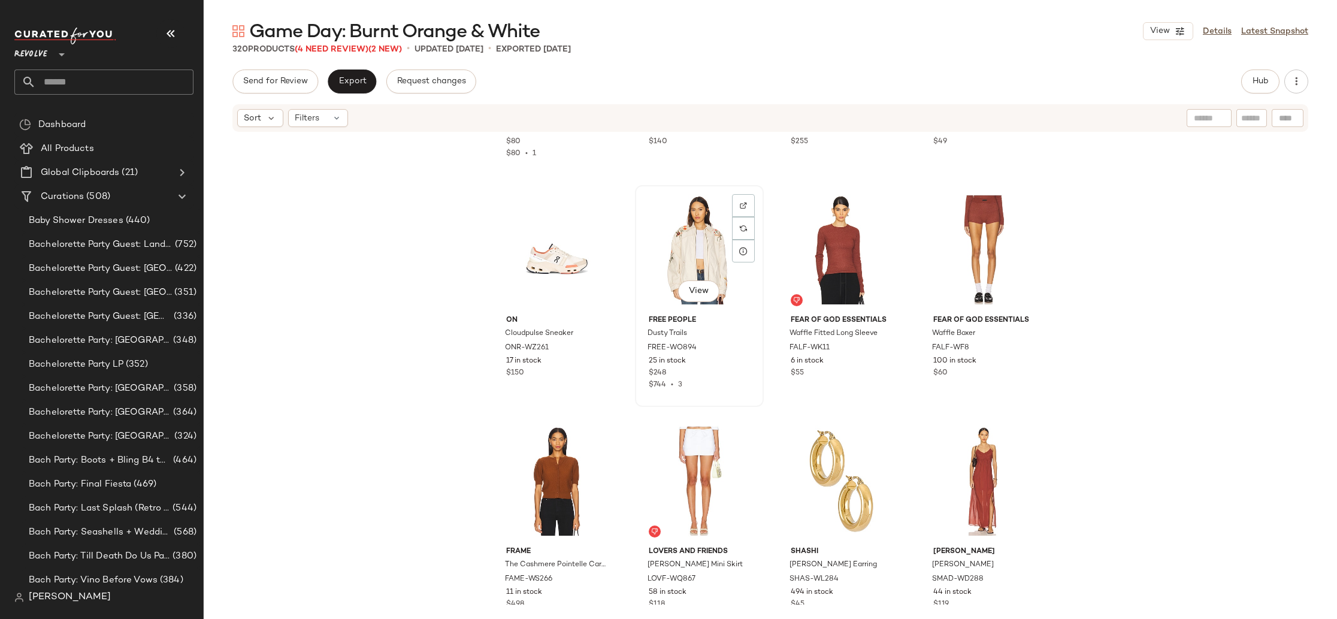
scroll to position [5908, 0]
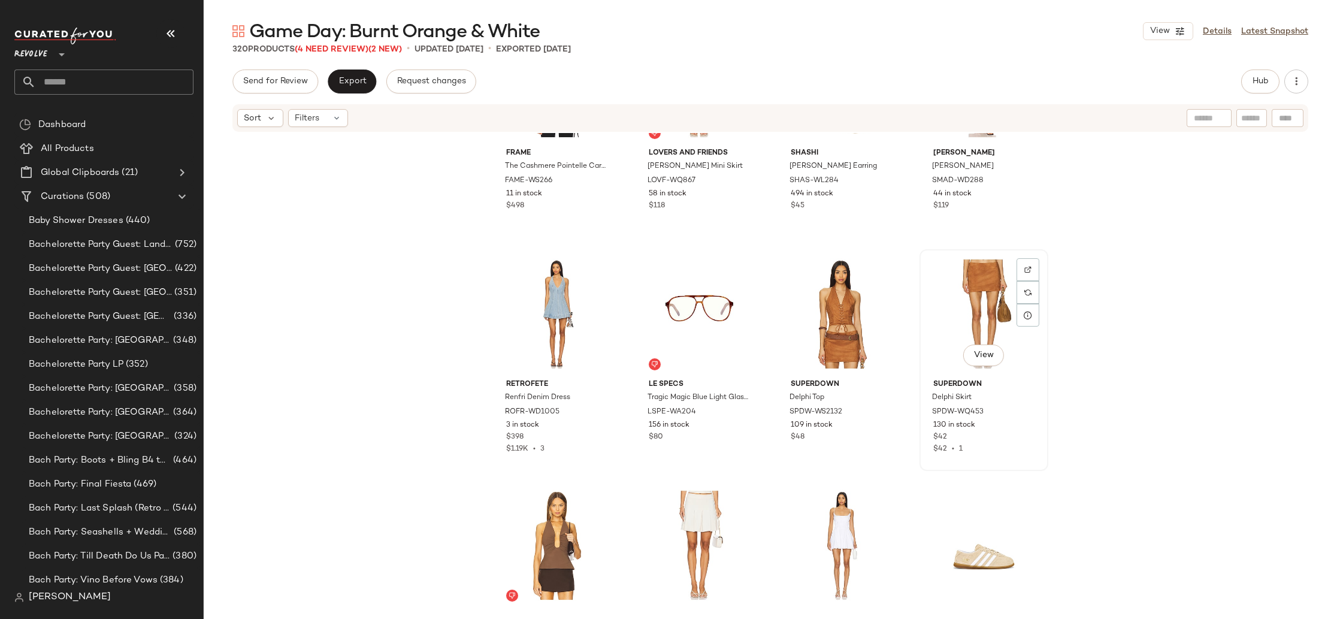
click at [959, 437] on div "$42" at bounding box center [983, 437] width 101 height 11
drag, startPoint x: 669, startPoint y: 401, endPoint x: 757, endPoint y: 383, distance: 90.3
click at [669, 401] on span "Tragic Magic Blue Light Glasses" at bounding box center [698, 403] width 101 height 22
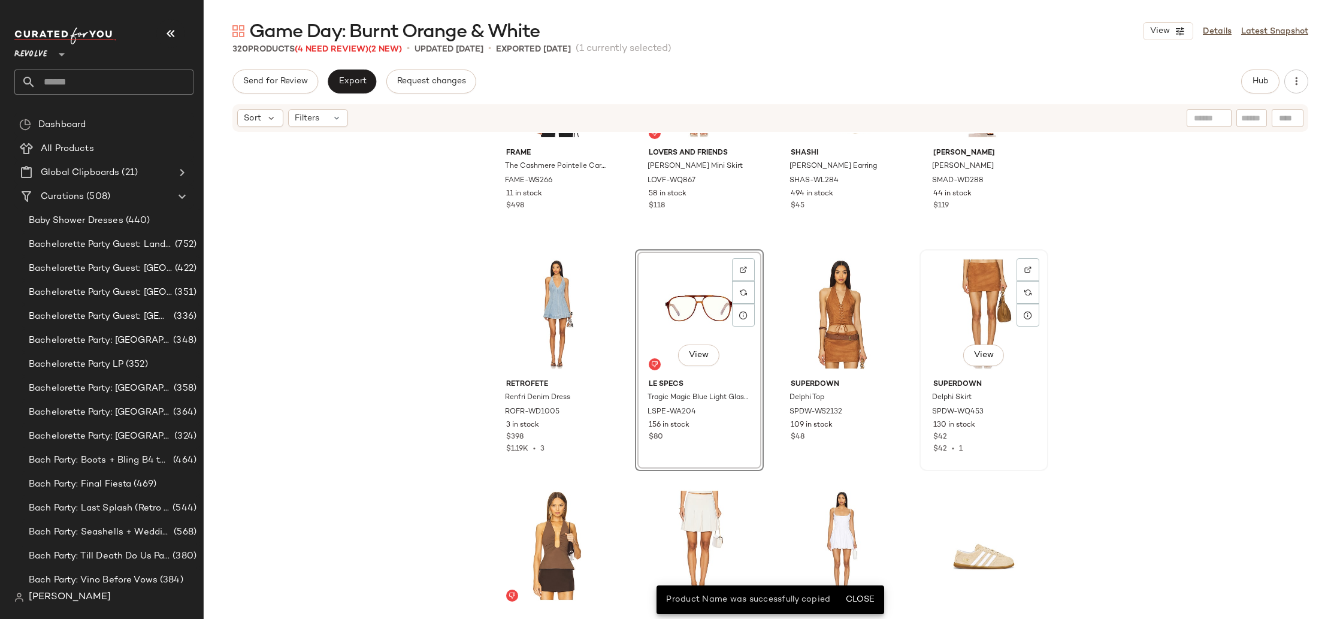
click at [950, 332] on div "View" at bounding box center [984, 313] width 120 height 121
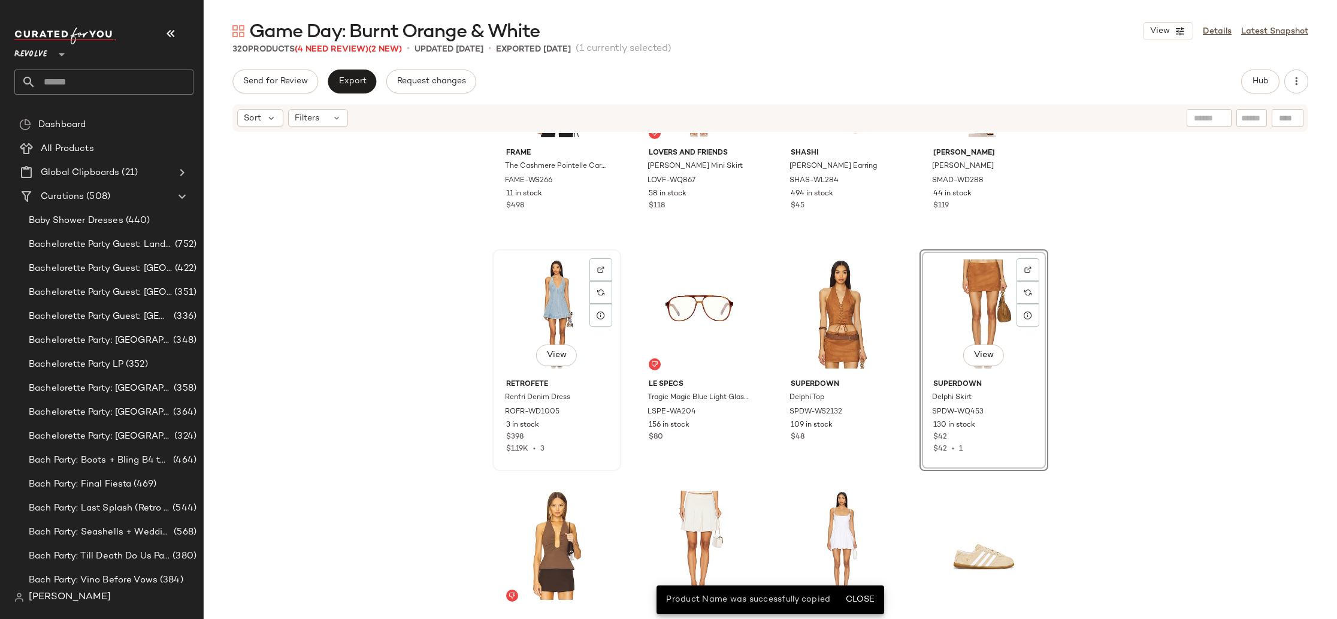
click at [537, 319] on div "View" at bounding box center [557, 313] width 120 height 121
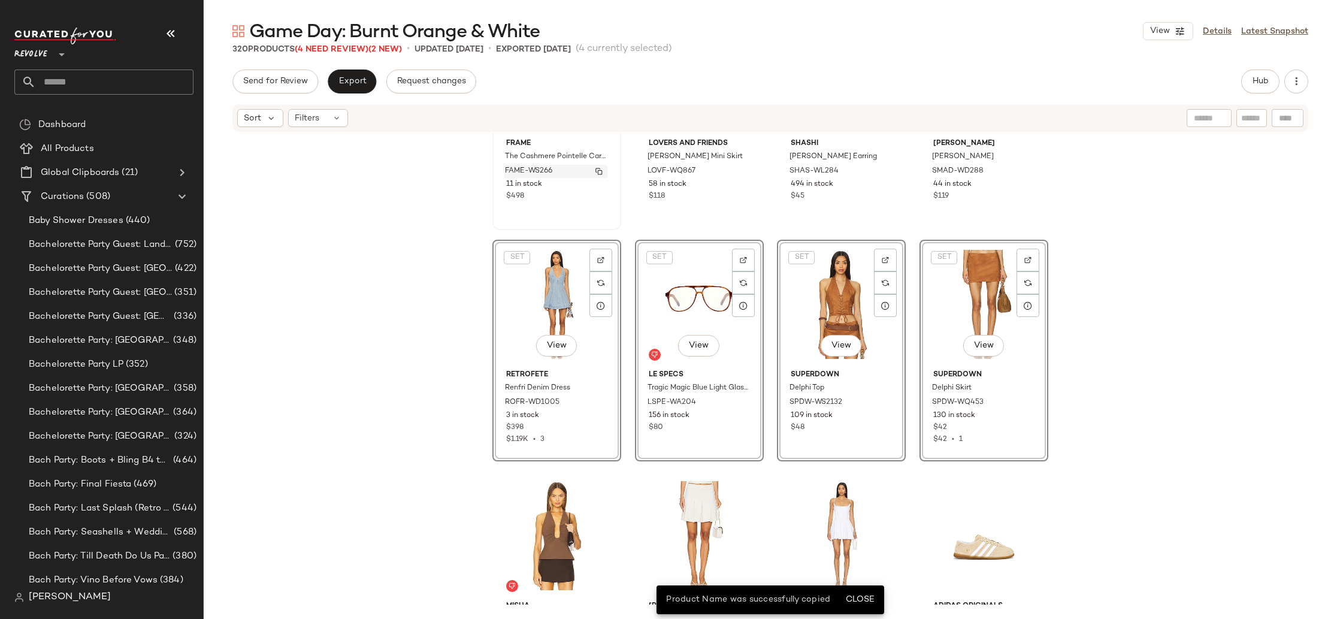
scroll to position [5922, 0]
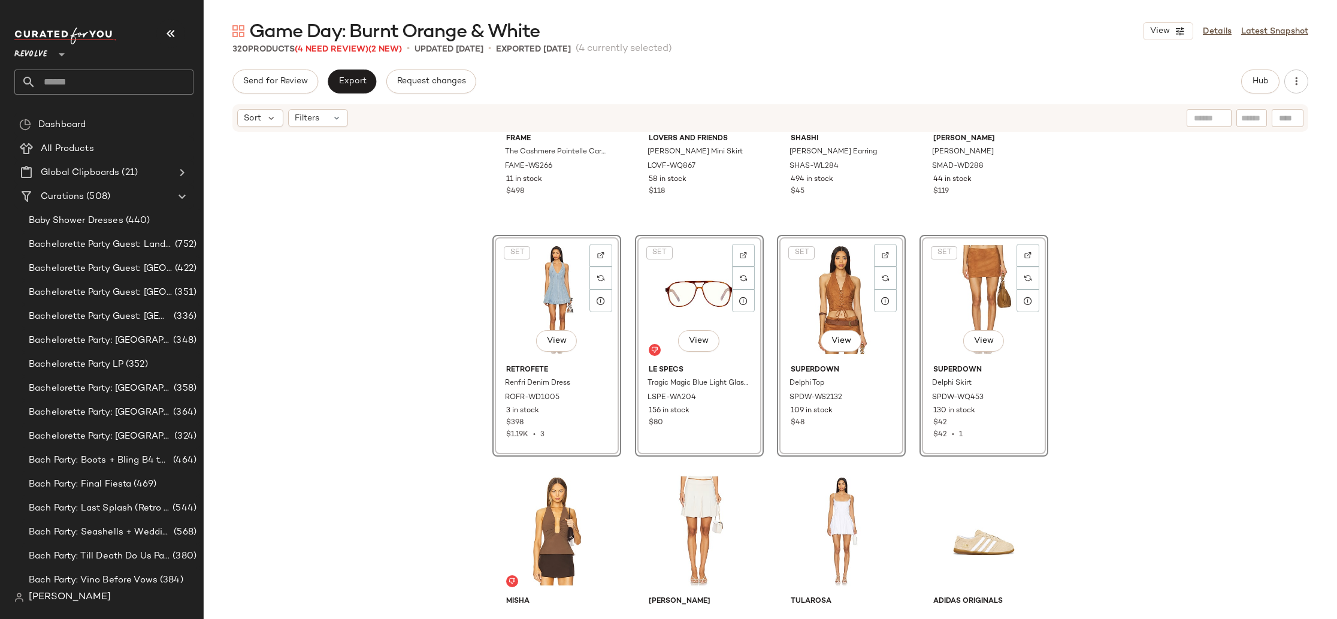
click at [443, 297] on div "FRAME The Cashmere Pointelle Cardi FAME-WS266 11 in stock $498 Lovers and Frien…" at bounding box center [770, 368] width 1133 height 471
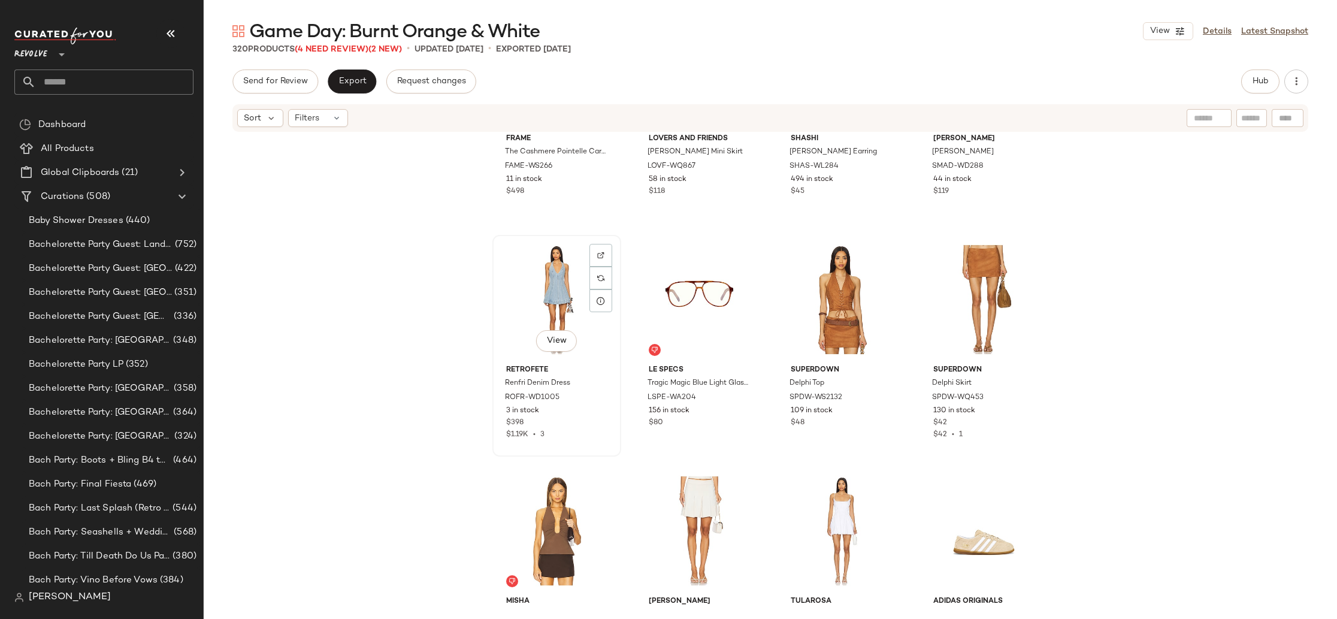
click at [542, 292] on div "View" at bounding box center [557, 299] width 120 height 121
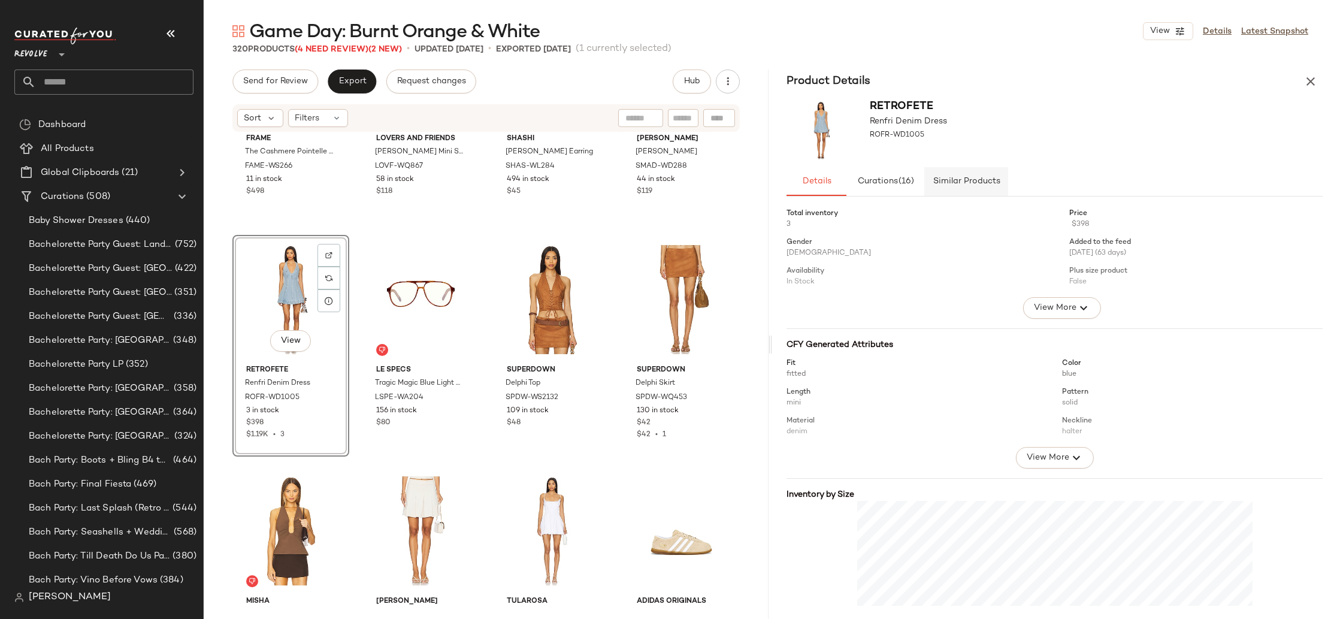
click at [971, 173] on button "Similar Products" at bounding box center [966, 181] width 84 height 29
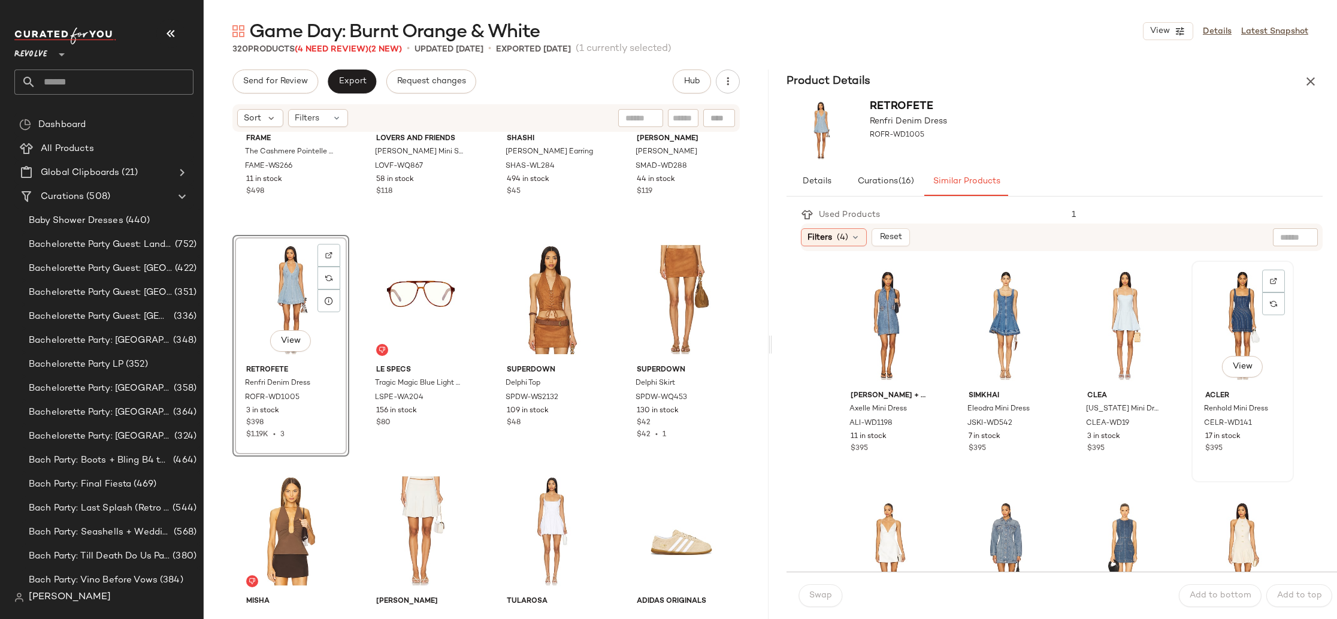
click at [1217, 305] on div "View" at bounding box center [1243, 325] width 94 height 121
click at [821, 599] on span "Swap" at bounding box center [820, 596] width 23 height 10
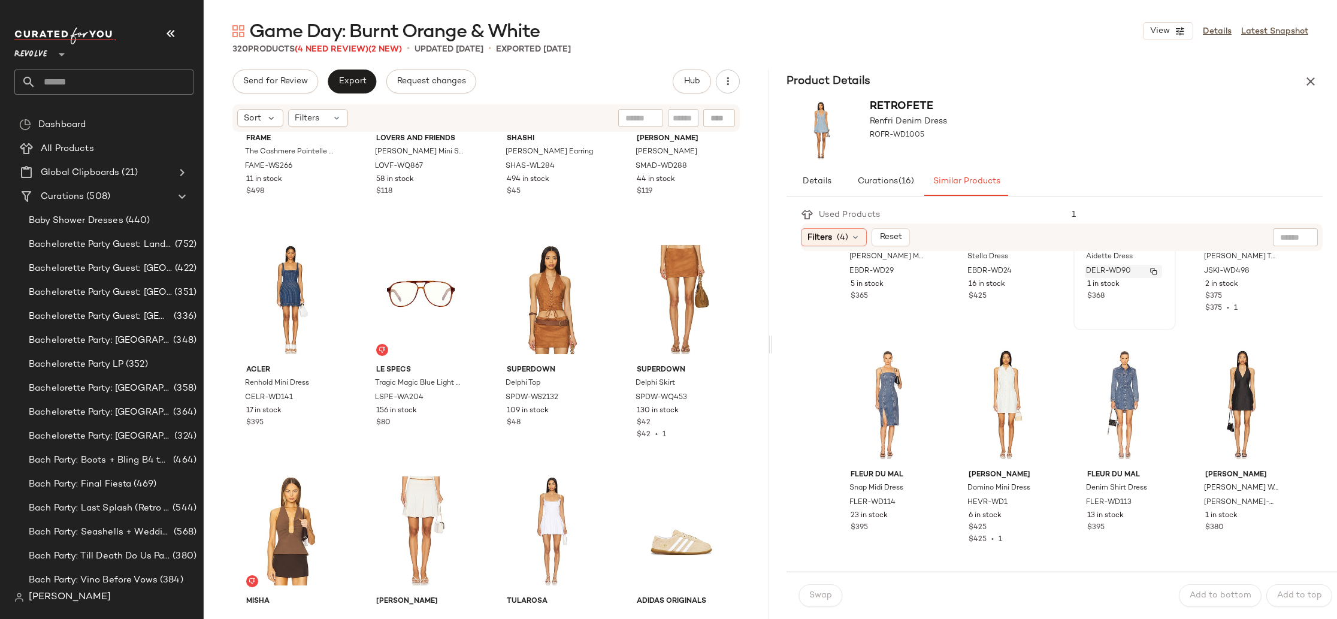
scroll to position [616, 0]
click at [1314, 78] on icon "button" at bounding box center [1311, 81] width 14 height 14
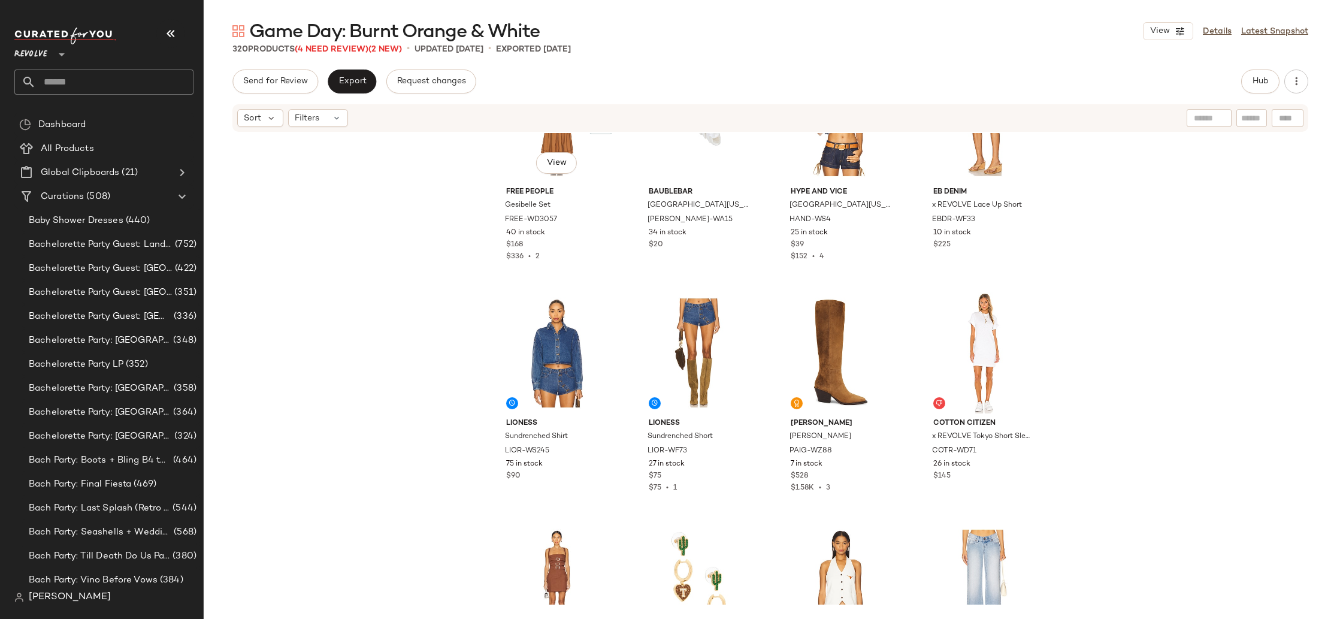
scroll to position [0, 0]
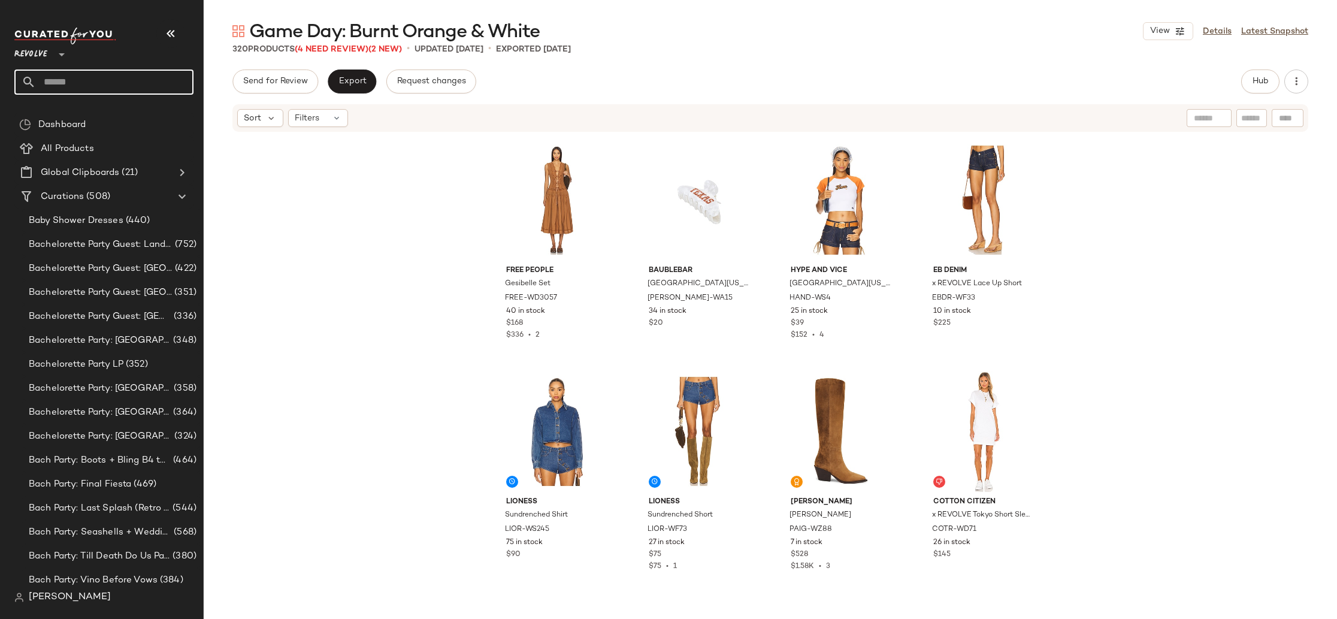
click at [77, 83] on input "text" at bounding box center [115, 81] width 158 height 25
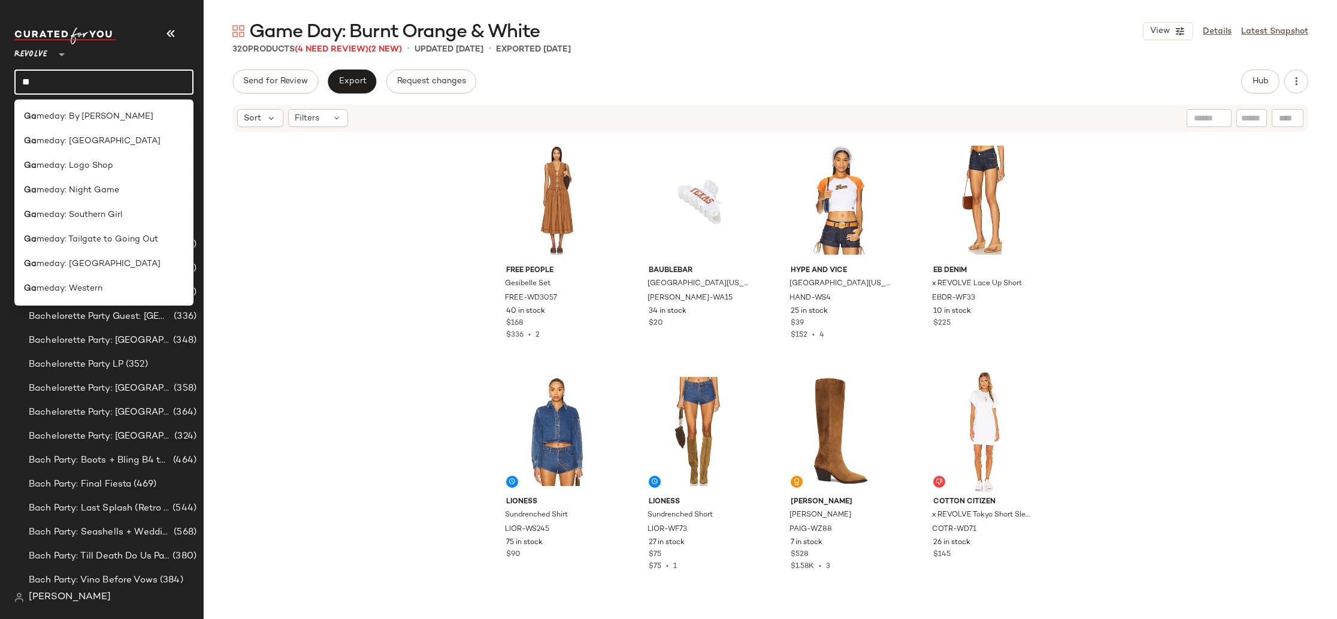
type input "*"
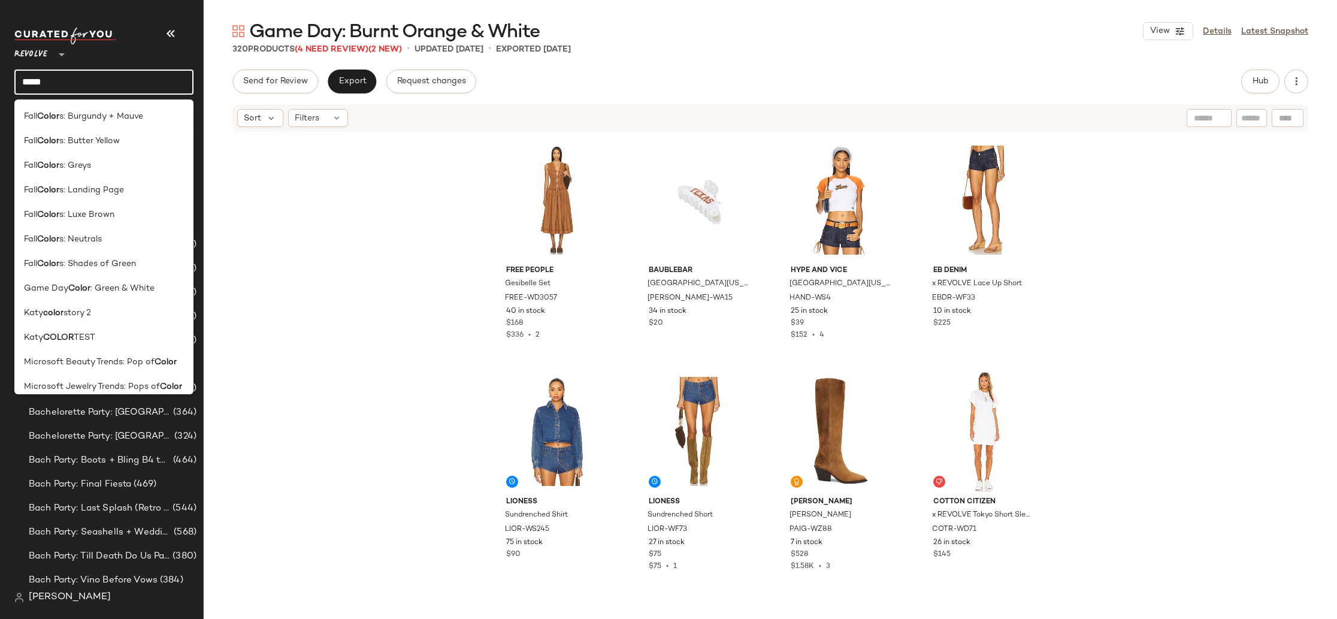
type input "*****"
click at [278, 300] on div "Free People Gesibelle Set FREE-WD3057 40 in stock $168 $336 • 2 BaubleBar [GEOG…" at bounding box center [770, 368] width 1133 height 471
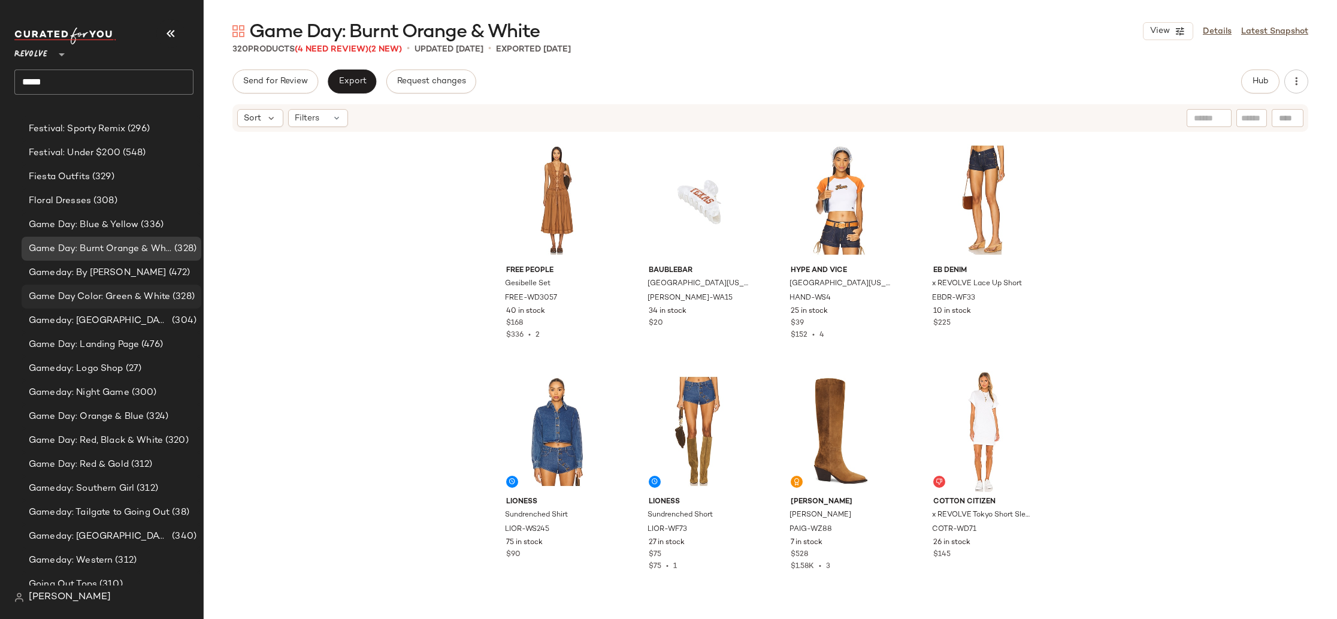
scroll to position [2920, 0]
click at [137, 370] on span "(27)" at bounding box center [132, 368] width 19 height 14
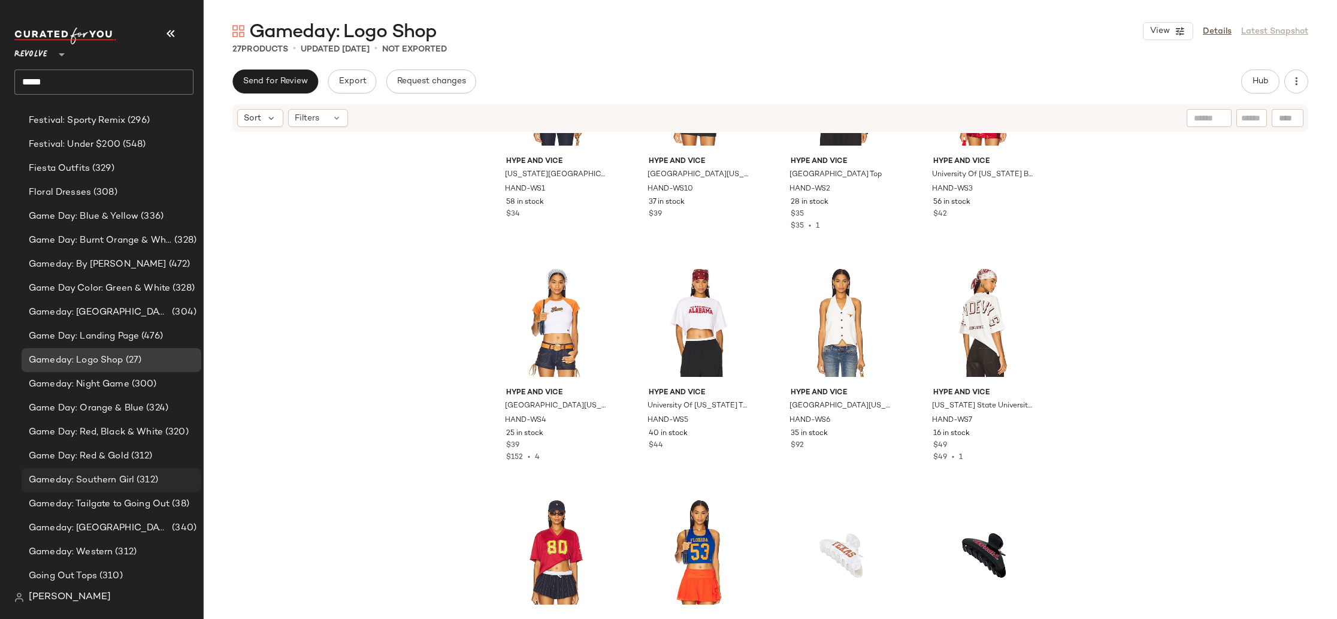
scroll to position [2930, 0]
click at [150, 385] on span "(300)" at bounding box center [143, 382] width 28 height 14
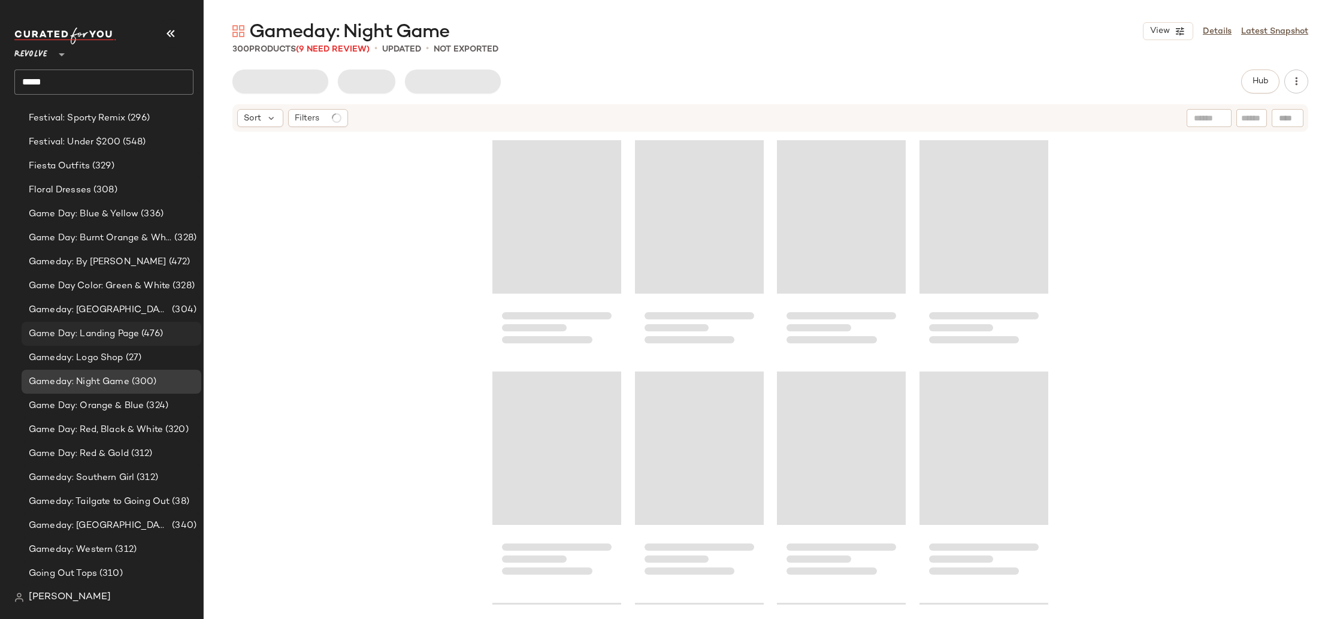
click at [138, 333] on span "Game Day: Landing Page" at bounding box center [84, 334] width 110 height 14
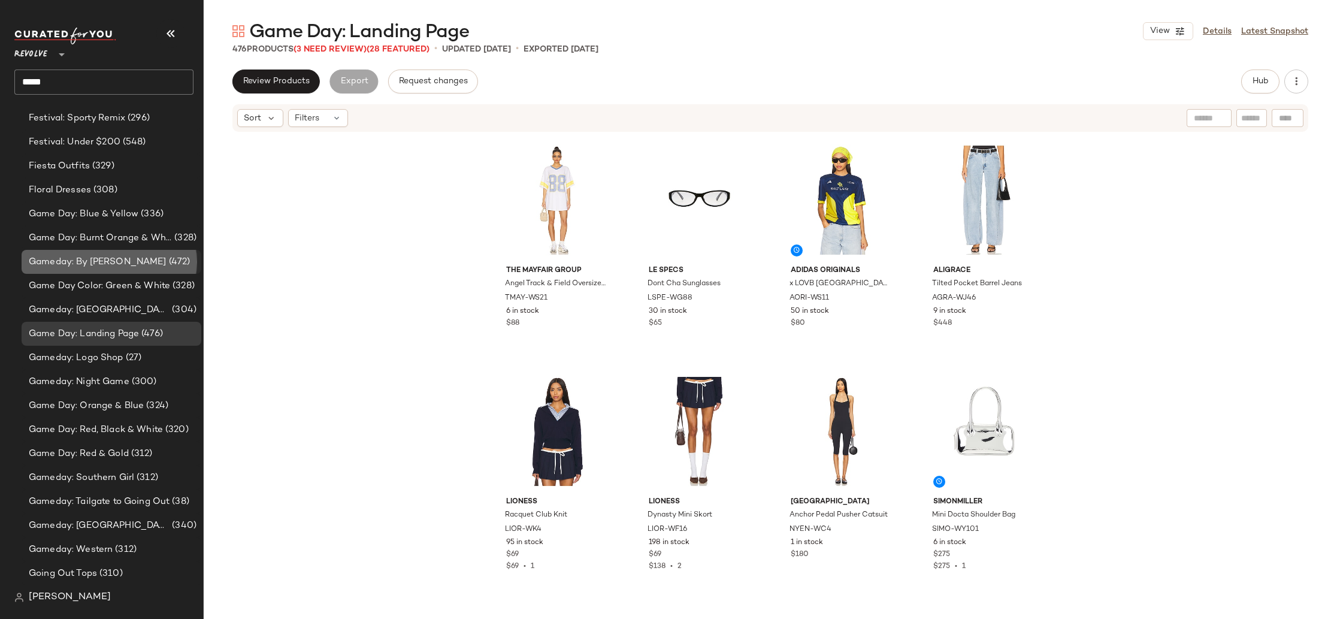
click at [167, 259] on span "(472)" at bounding box center [179, 262] width 24 height 14
